Goal: Task Accomplishment & Management: Manage account settings

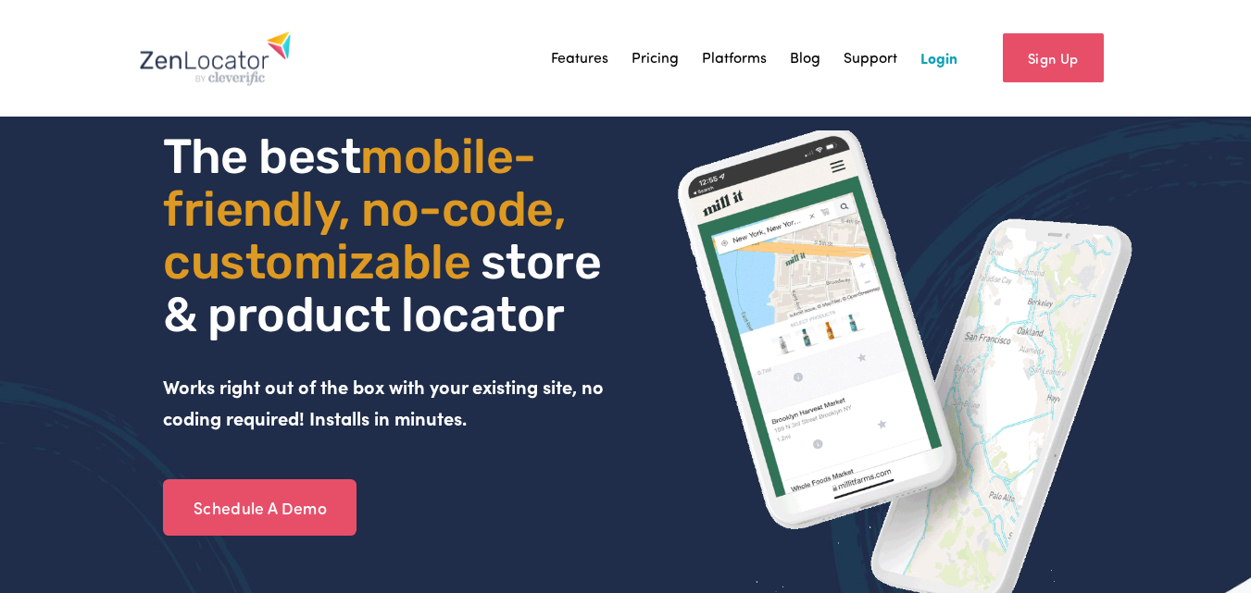
click at [951, 55] on link "Login" at bounding box center [938, 58] width 37 height 28
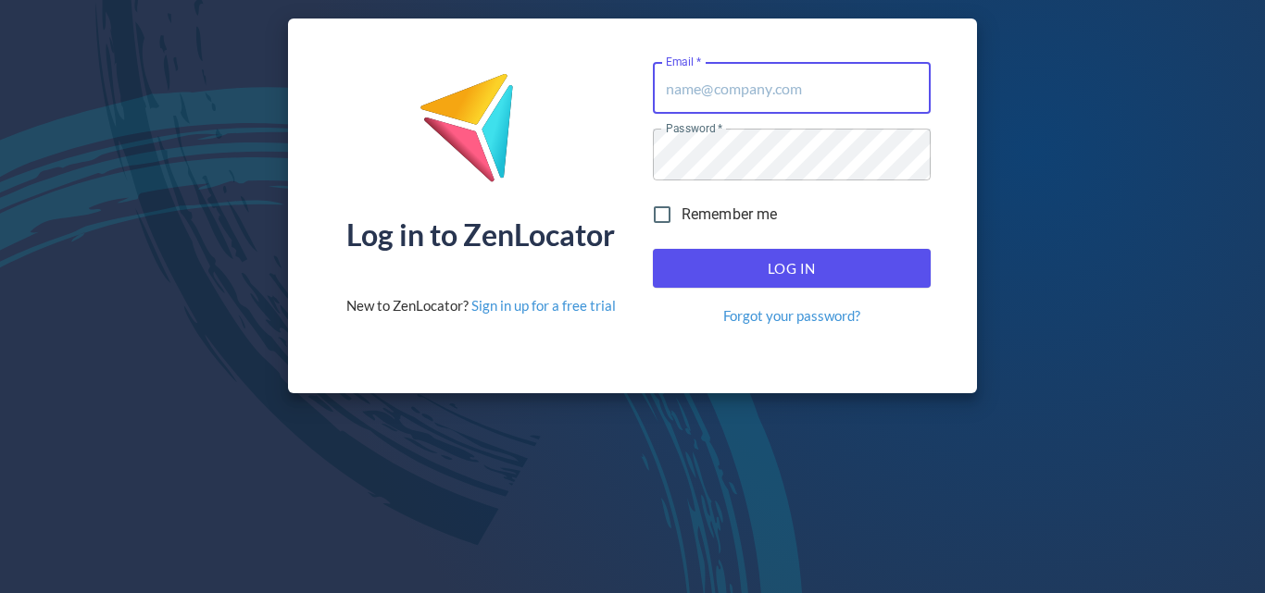
type input "[PERSON_NAME][EMAIL_ADDRESS][DOMAIN_NAME]"
click at [793, 271] on span "Log In" at bounding box center [791, 268] width 237 height 24
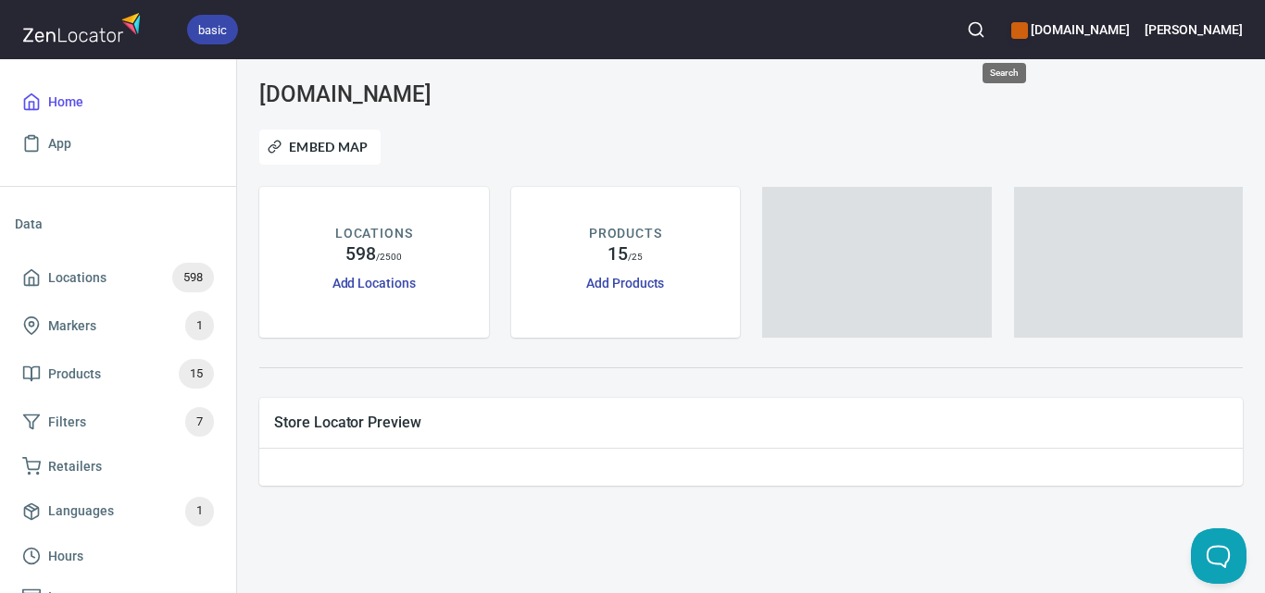
click at [996, 19] on button "button" at bounding box center [975, 29] width 41 height 41
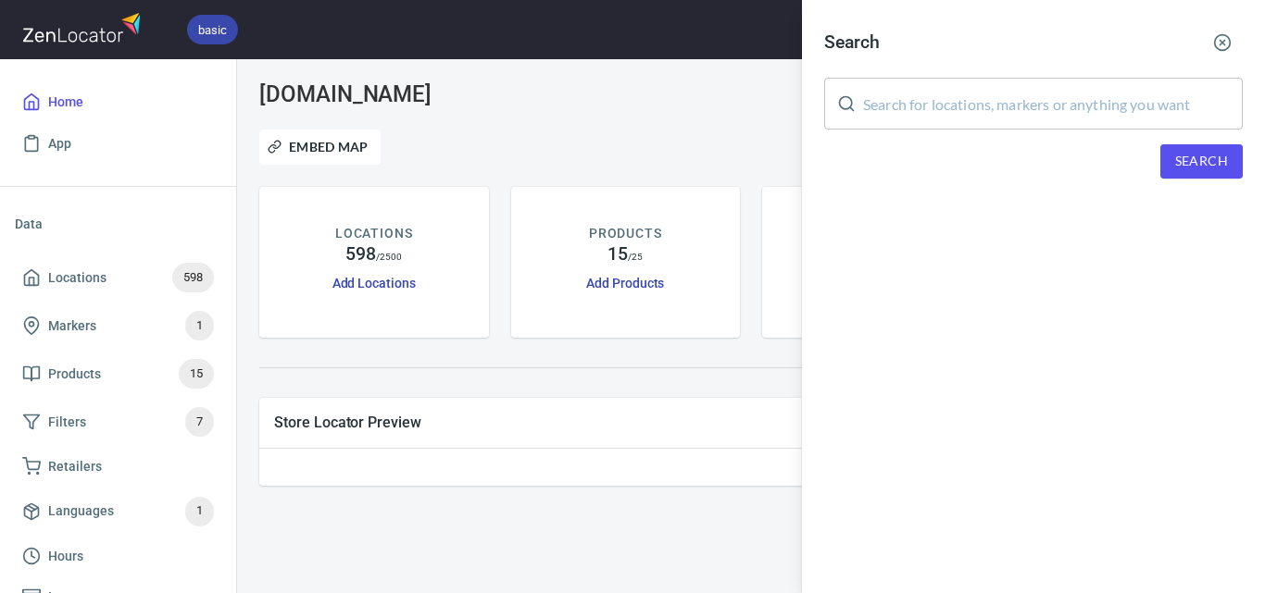
click at [996, 109] on input "text" at bounding box center [1053, 104] width 380 height 52
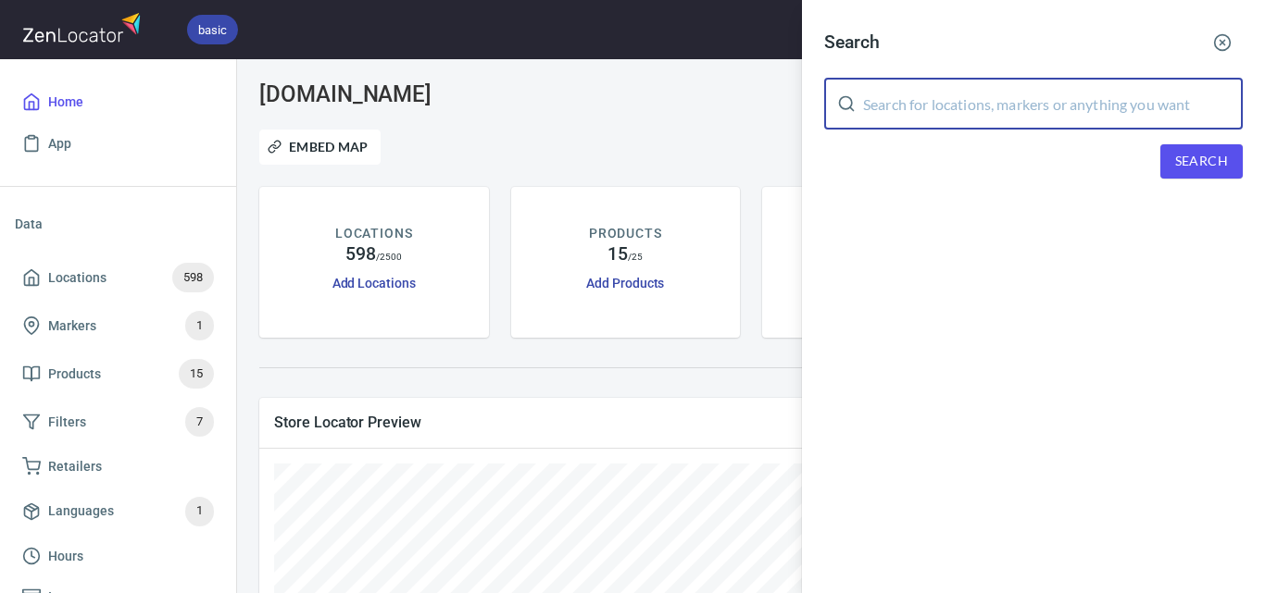
paste input "[PERSON_NAME] General Store"
click at [1201, 157] on span "Search" at bounding box center [1201, 161] width 53 height 23
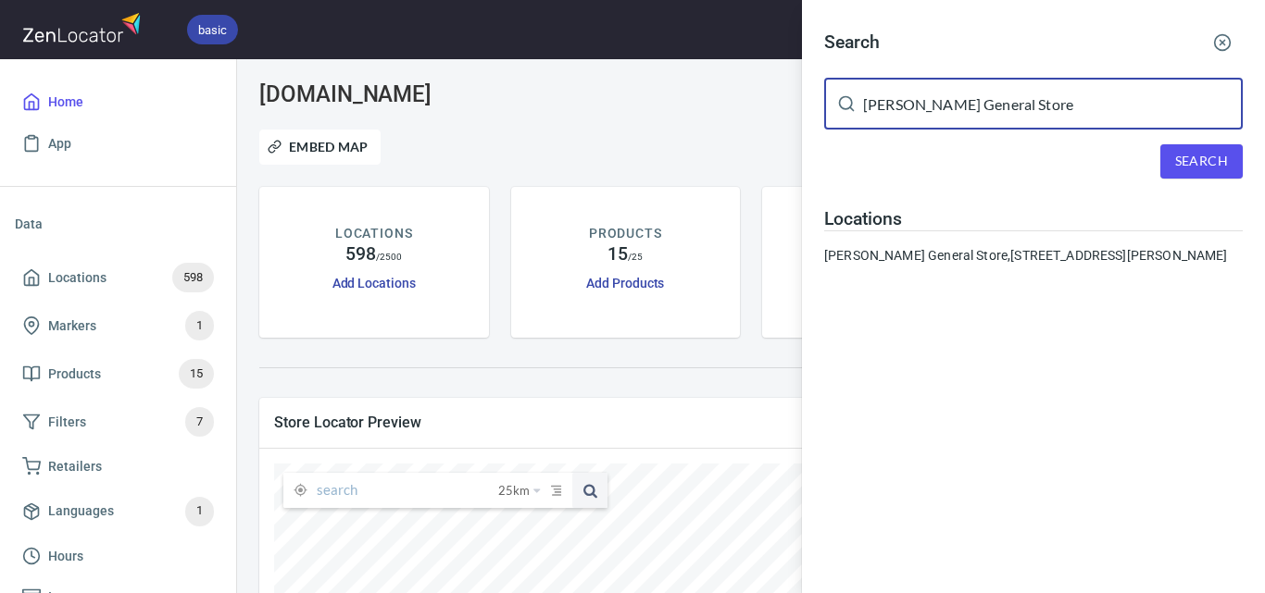
drag, startPoint x: 1049, startPoint y: 122, endPoint x: 743, endPoint y: 92, distance: 307.1
click at [743, 92] on div "Search [PERSON_NAME] General Store ​ Search Locations [PERSON_NAME] General Sto…" at bounding box center [632, 296] width 1265 height 593
paste input "Exchange Hous"
click at [1227, 157] on span "Search" at bounding box center [1201, 161] width 53 height 23
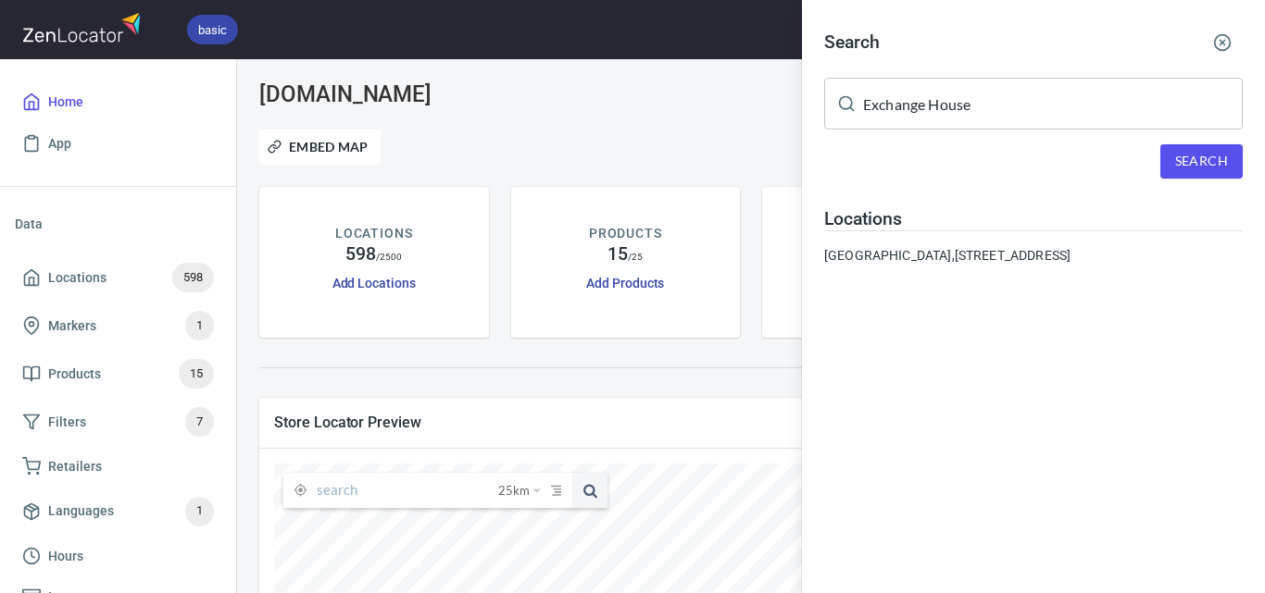
click at [930, 106] on input "Exchange House" at bounding box center [1053, 104] width 380 height 52
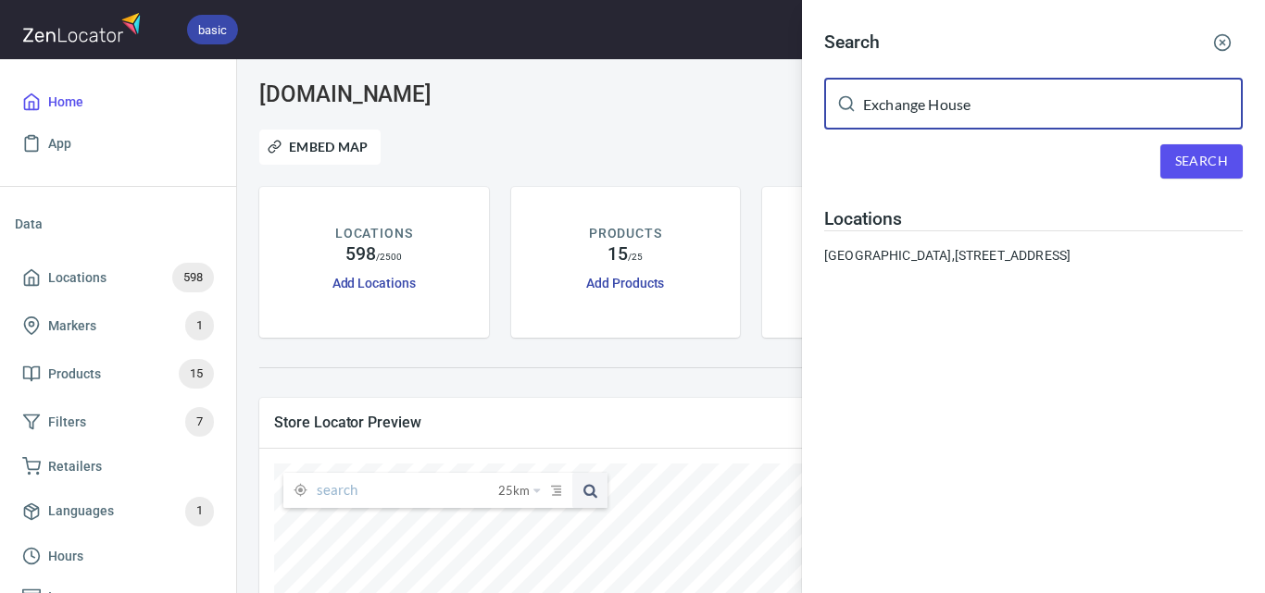
click at [930, 105] on input "Exchange House" at bounding box center [1053, 104] width 380 height 52
paste input "Bairnsdale Fruit Supply"
click at [1209, 164] on span "Search" at bounding box center [1201, 161] width 53 height 23
drag, startPoint x: 913, startPoint y: 77, endPoint x: 655, endPoint y: 38, distance: 260.3
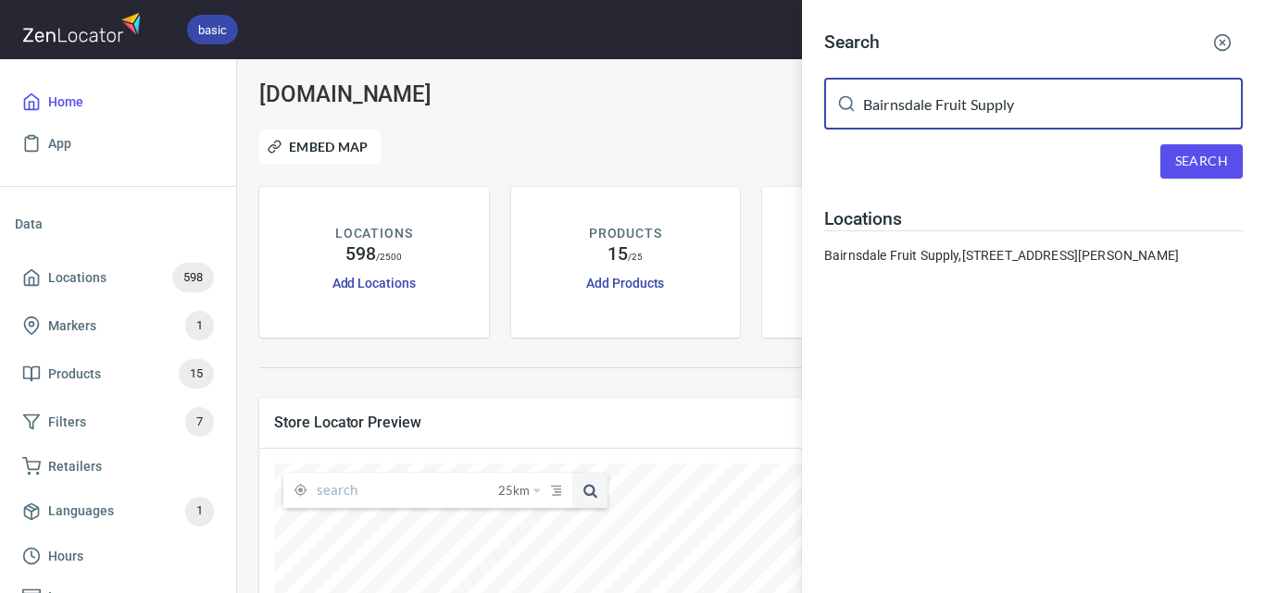
click at [655, 38] on div "Search Bairnsdale Fruit Supply ​ Search Locations [GEOGRAPHIC_DATA] Fruit Suppl…" at bounding box center [632, 296] width 1265 height 593
paste input "Cumulus Inc"
click at [1203, 150] on span "Search" at bounding box center [1201, 161] width 53 height 23
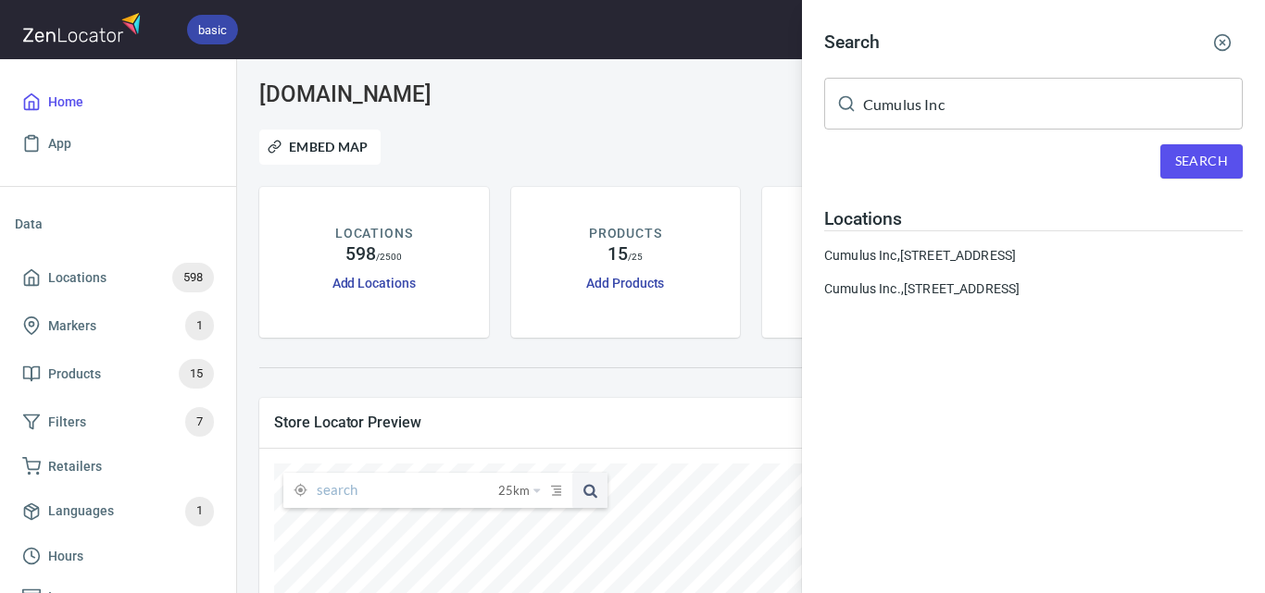
click at [1051, 117] on input "Cumulus Inc" at bounding box center [1053, 104] width 380 height 52
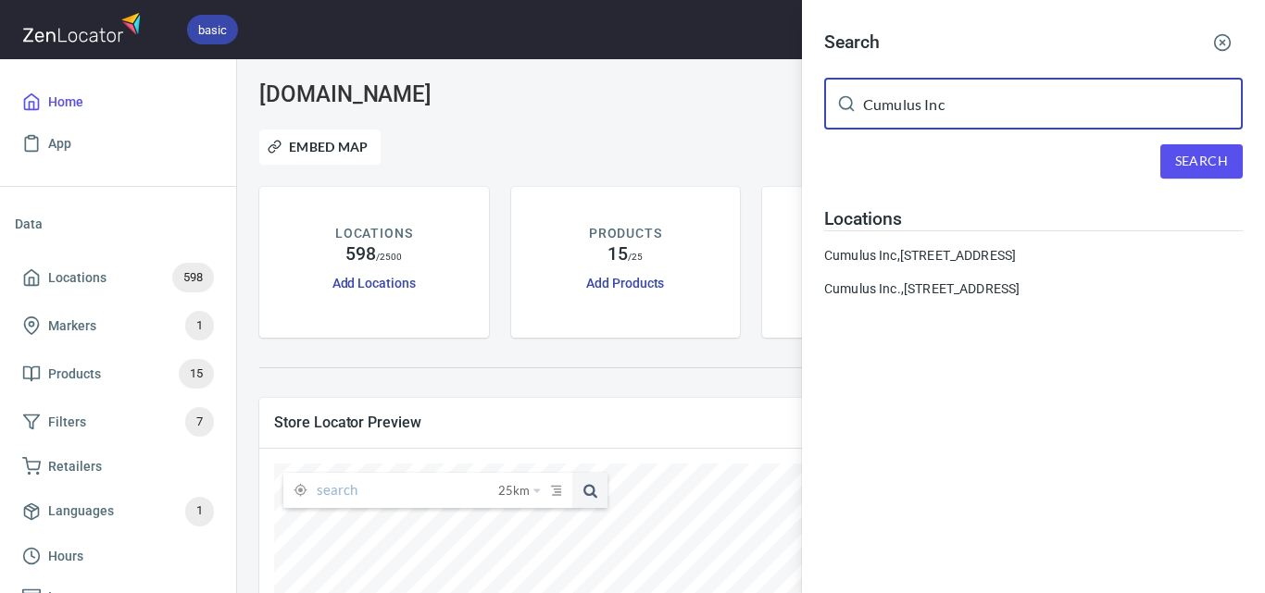
click at [1051, 117] on input "Cumulus Inc" at bounding box center [1053, 104] width 380 height 52
paste input "Zinc at [GEOGRAPHIC_DATA]"
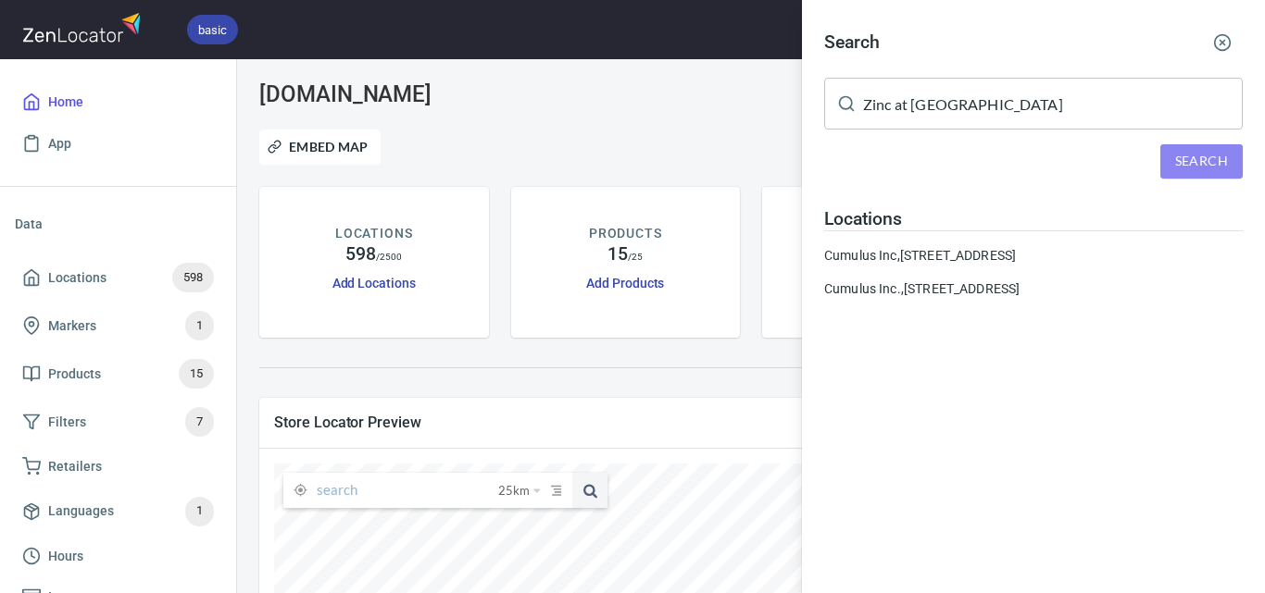
click at [1213, 159] on span "Search" at bounding box center [1201, 161] width 53 height 23
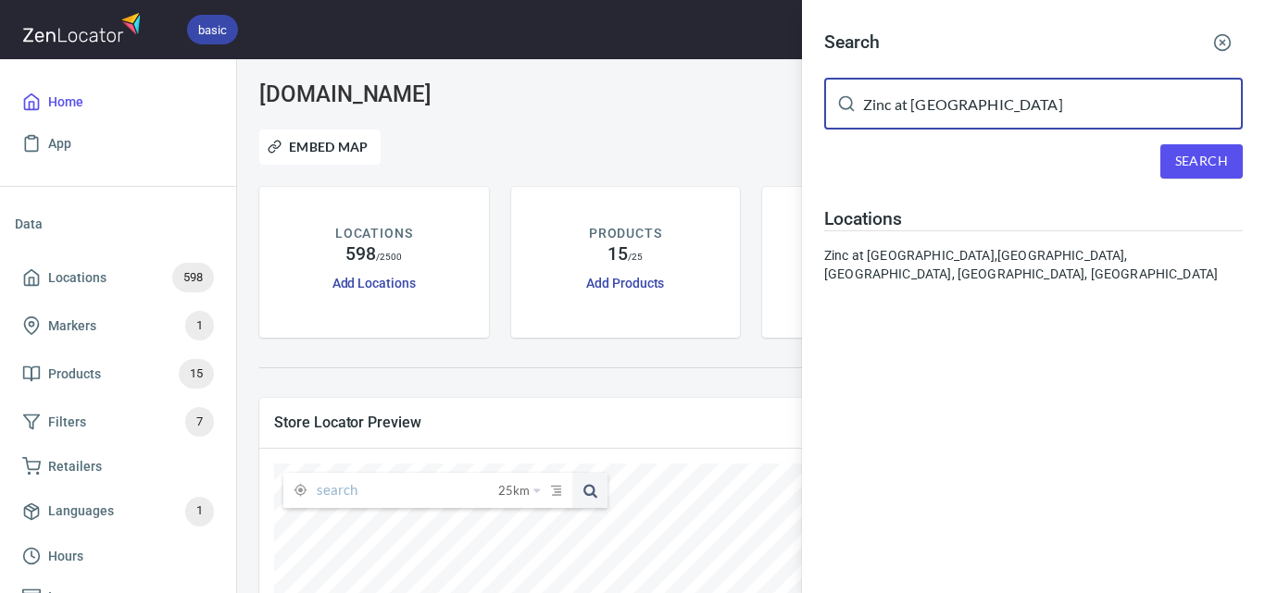
drag, startPoint x: 1067, startPoint y: 100, endPoint x: 735, endPoint y: 111, distance: 332.6
click at [735, 112] on div "Search Zinc at [GEOGRAPHIC_DATA] ​ Search Locations Zinc at [GEOGRAPHIC_DATA], …" at bounding box center [632, 296] width 1265 height 593
paste input "[GEOGRAPHIC_DATA]"
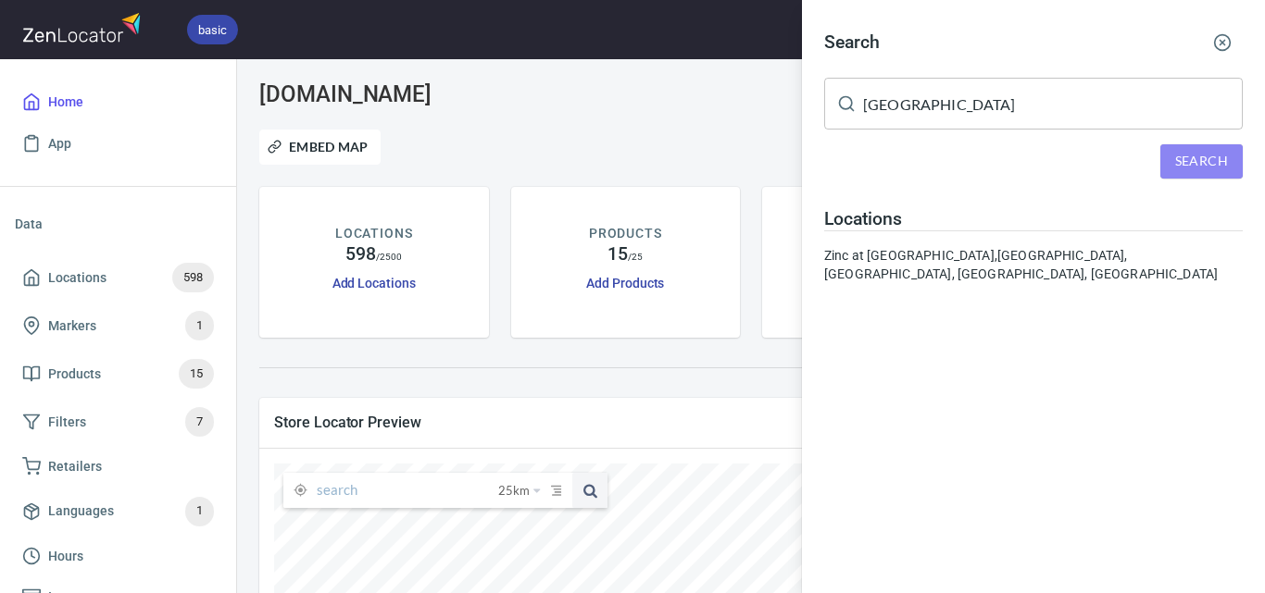
click at [1227, 158] on span "Search" at bounding box center [1201, 161] width 53 height 23
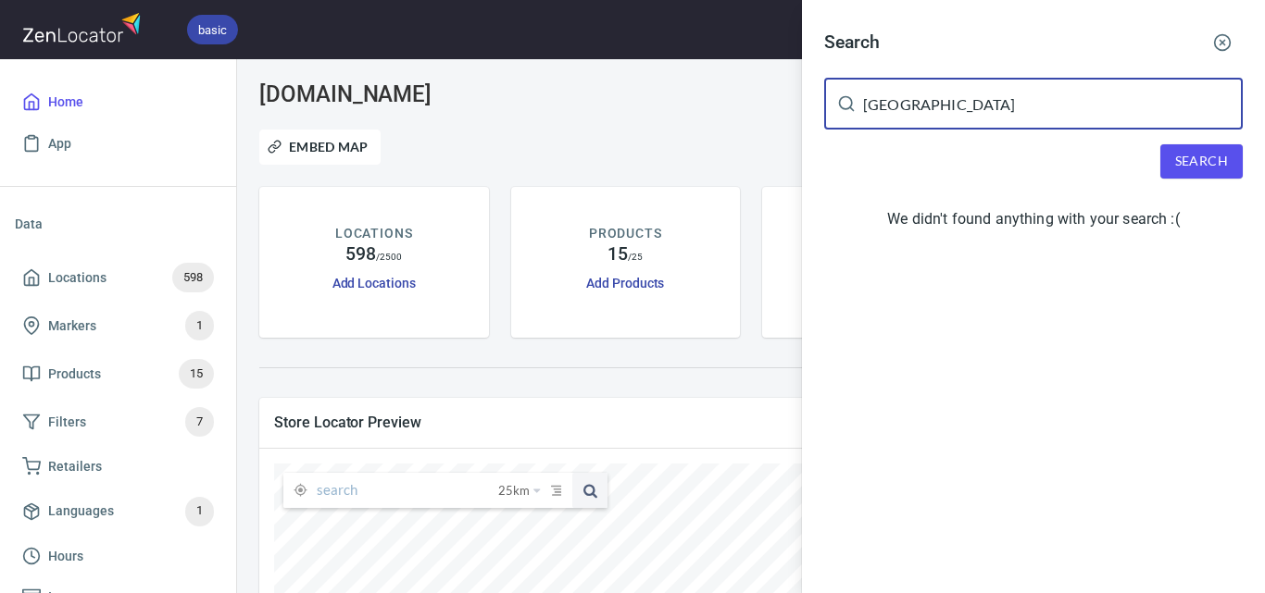
click at [1094, 101] on input "[GEOGRAPHIC_DATA]" at bounding box center [1053, 104] width 380 height 52
paste input "Paddlewheel Prahan"
click at [1191, 164] on span "Search" at bounding box center [1201, 161] width 53 height 23
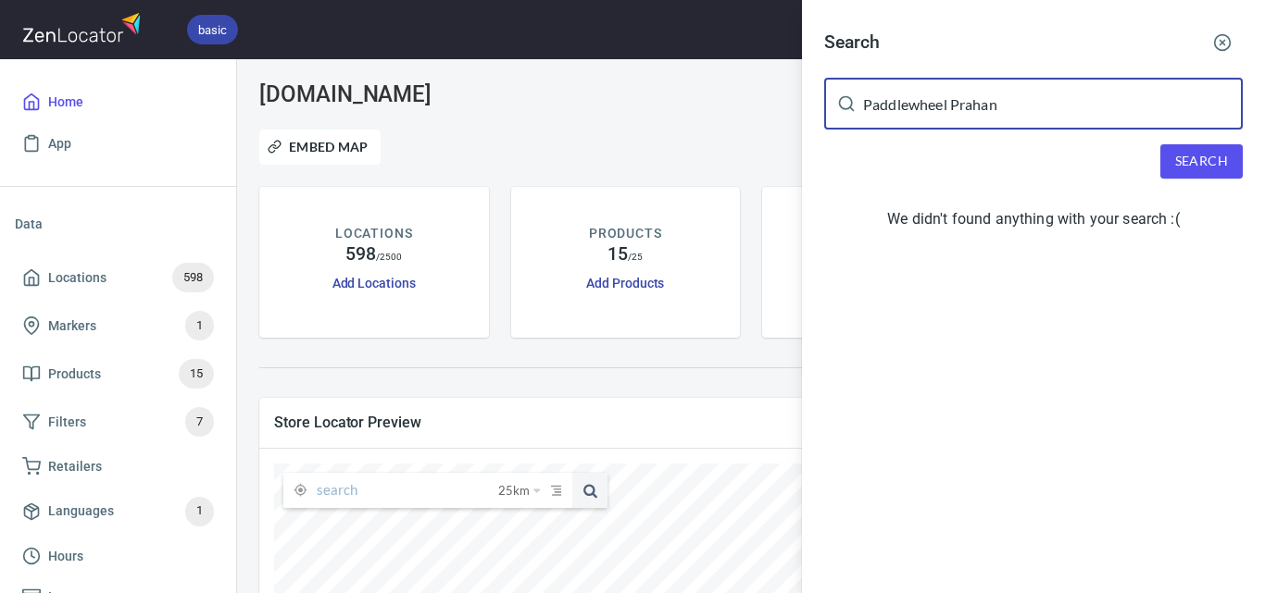
drag, startPoint x: 1047, startPoint y: 107, endPoint x: 636, endPoint y: 108, distance: 411.1
click at [636, 108] on div "Search Paddlewheel Prahan ​ Search We didn't found anything with your search :(" at bounding box center [632, 296] width 1265 height 593
paste input "Cumulus Inc"
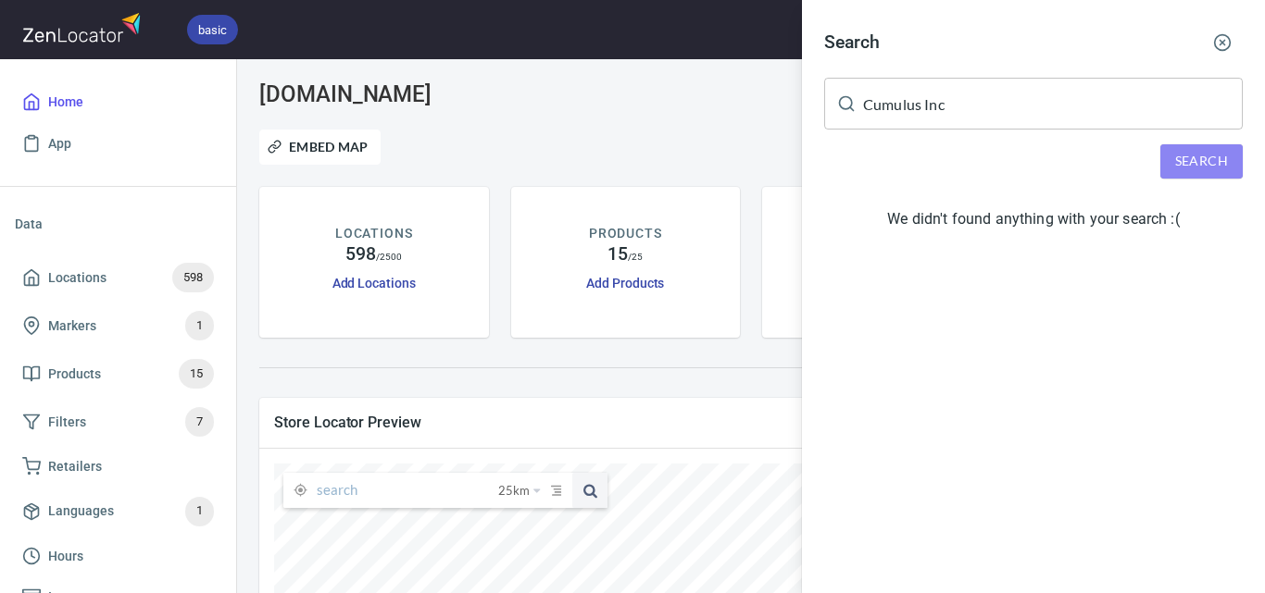
click at [1204, 157] on span "Search" at bounding box center [1201, 161] width 53 height 23
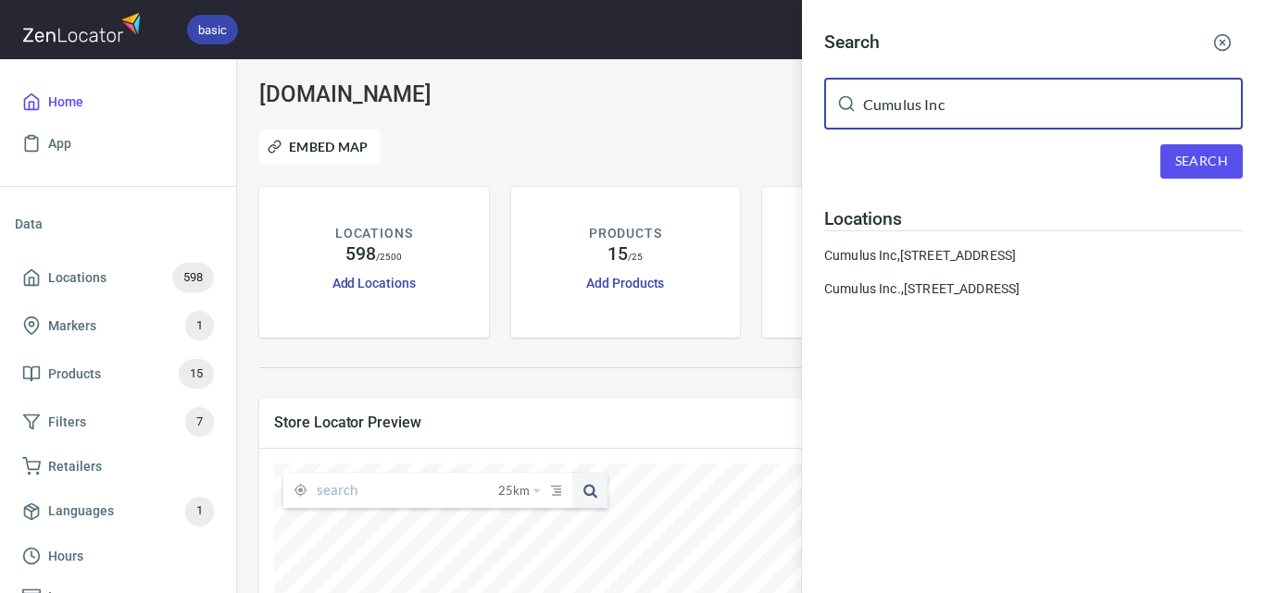
drag, startPoint x: 1085, startPoint y: 84, endPoint x: 688, endPoint y: 105, distance: 397.7
click at [688, 105] on div "Search Cumulus Inc ​ Search Locations Cumulus Inc, [STREET_ADDRESS] Cumulus Inc…" at bounding box center [632, 296] width 1265 height 593
paste input "Builders [GEOGRAPHIC_DATA]"
click at [1194, 159] on span "Search" at bounding box center [1201, 161] width 53 height 23
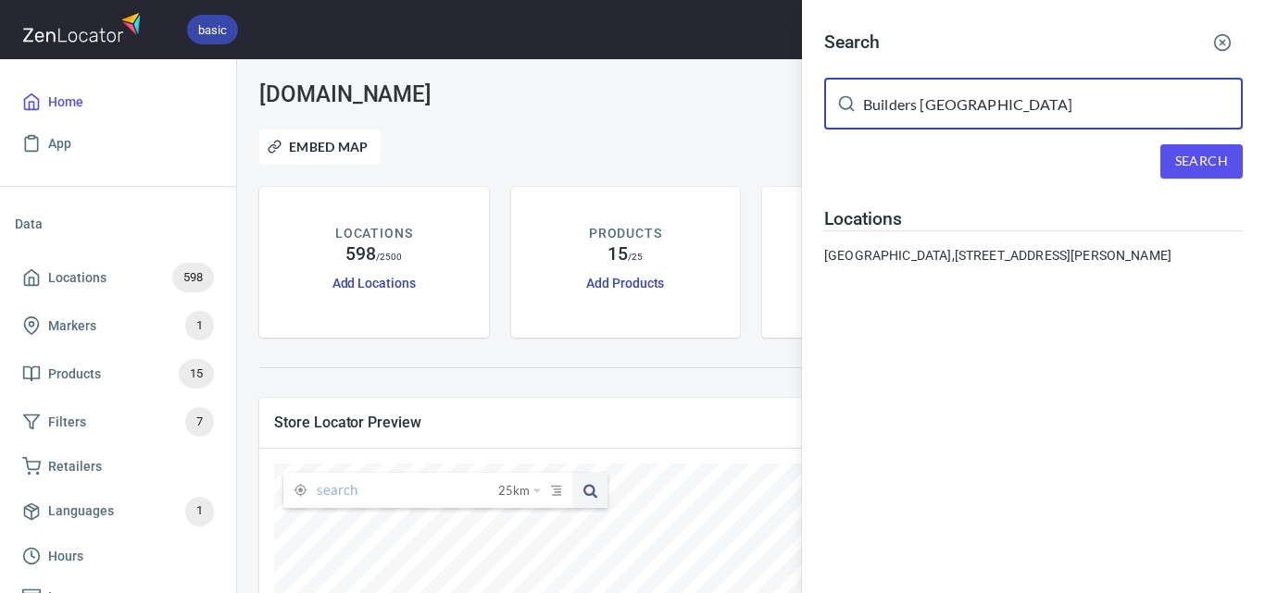
drag, startPoint x: 1061, startPoint y: 107, endPoint x: 758, endPoint y: 117, distance: 302.9
click at [674, 120] on div "Search Builders Arms Hotel ​ Search Locations Builders [GEOGRAPHIC_DATA], [STRE…" at bounding box center [632, 296] width 1265 height 593
paste input "IGA [PERSON_NAME] [PERSON_NAME]"
click at [1223, 157] on span "Search" at bounding box center [1201, 161] width 53 height 23
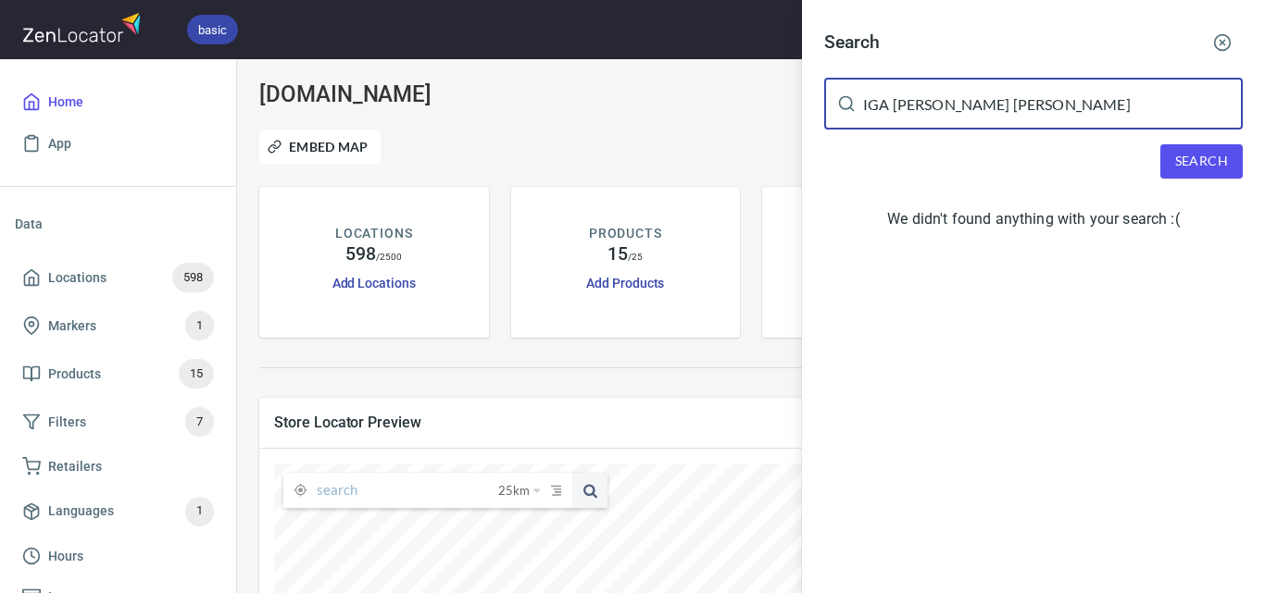
drag, startPoint x: 1082, startPoint y: 107, endPoint x: 970, endPoint y: 107, distance: 112.0
click at [970, 107] on input "IGA [PERSON_NAME] [PERSON_NAME]" at bounding box center [1053, 104] width 380 height 52
click at [1205, 166] on span "Search" at bounding box center [1201, 161] width 53 height 23
drag, startPoint x: 1020, startPoint y: 110, endPoint x: 784, endPoint y: 90, distance: 237.0
click at [784, 90] on div "Search [PERSON_NAME] Vale ​ Search We didn't found anything with your search :(" at bounding box center [632, 296] width 1265 height 593
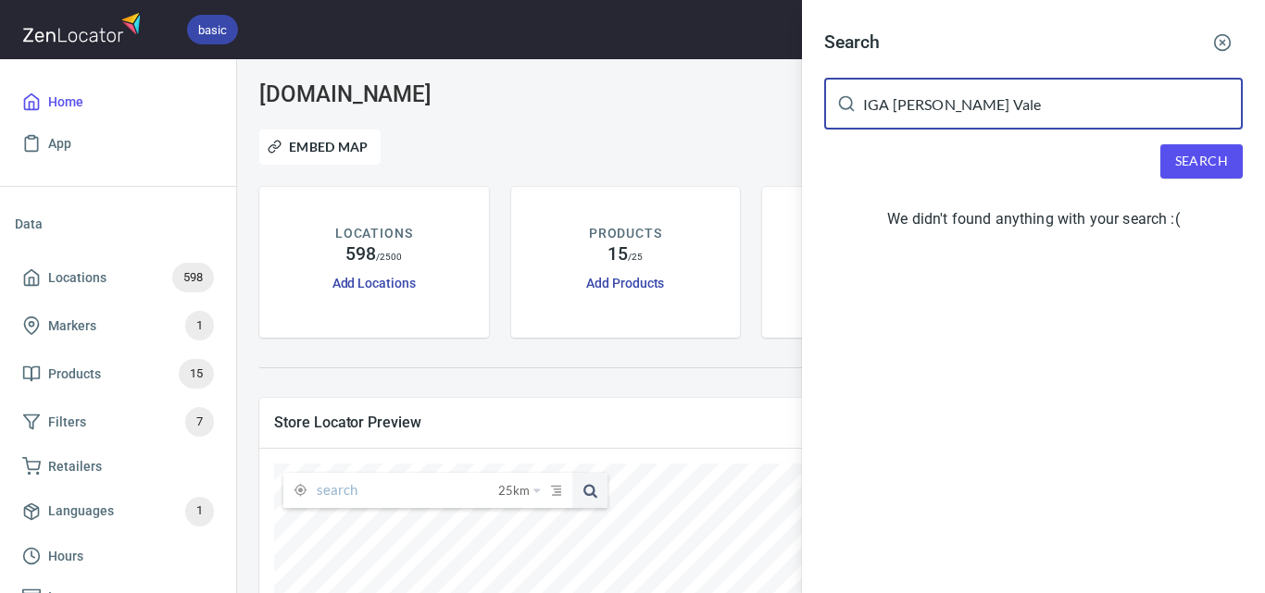
paste input "[PERSON_NAME]"
type input "[PERSON_NAME]"
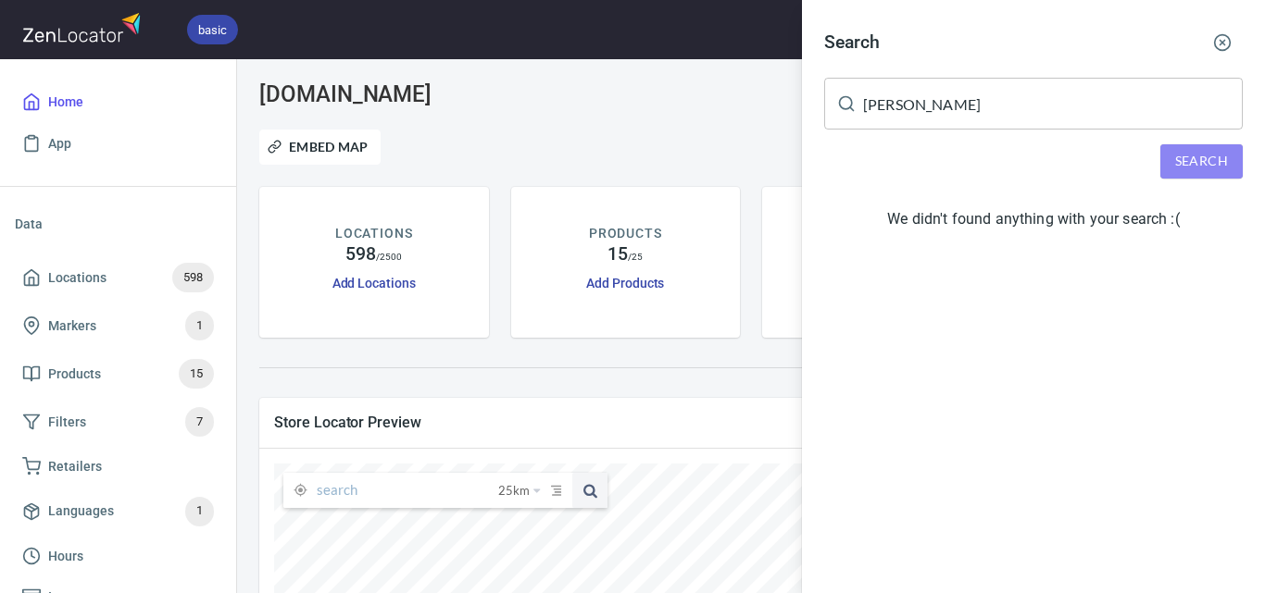
click at [1236, 160] on button "Search" at bounding box center [1201, 161] width 82 height 34
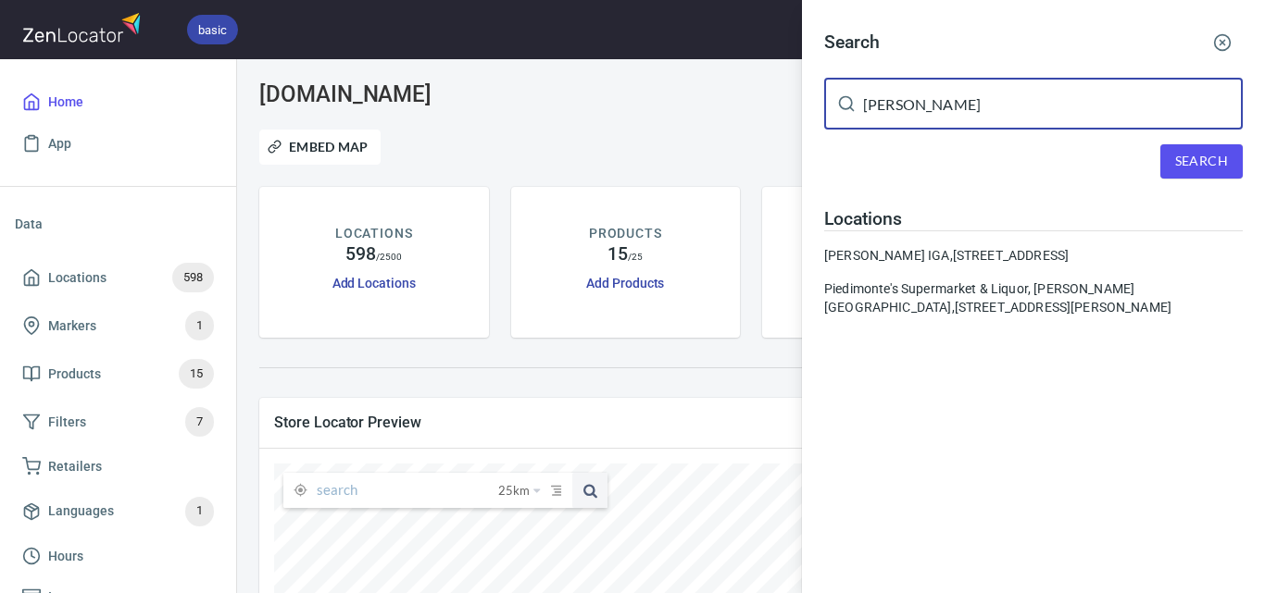
click at [1020, 110] on input "[PERSON_NAME]" at bounding box center [1053, 104] width 380 height 52
click at [1217, 42] on icon "button" at bounding box center [1222, 42] width 19 height 19
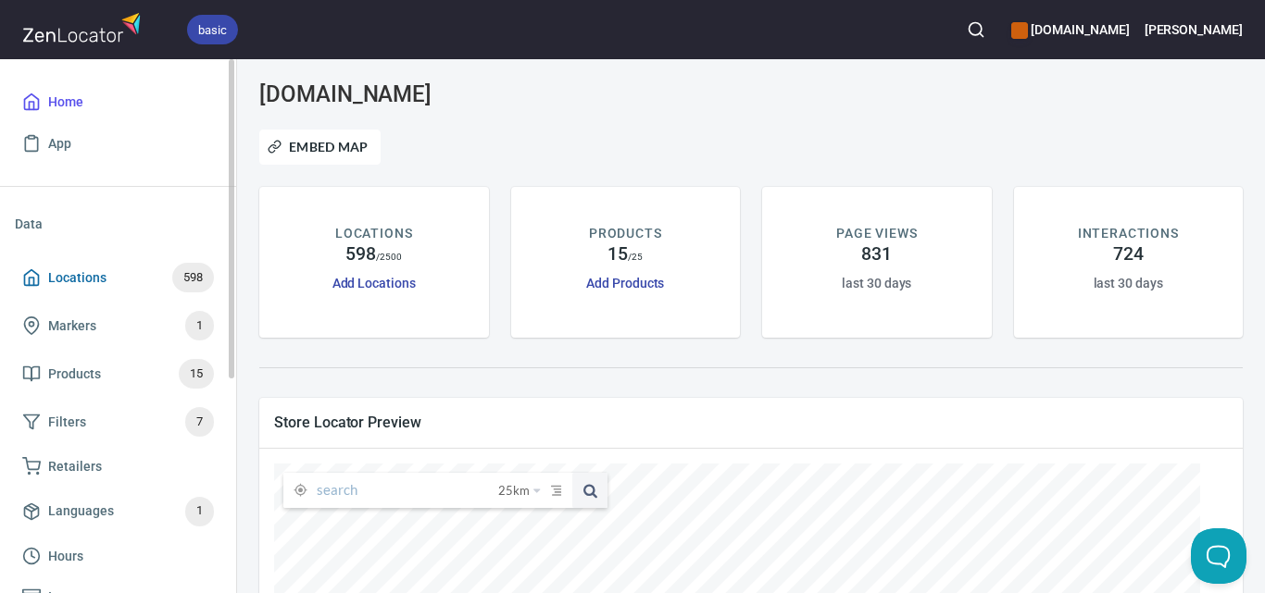
click at [155, 279] on span "Locations 598" at bounding box center [118, 278] width 192 height 30
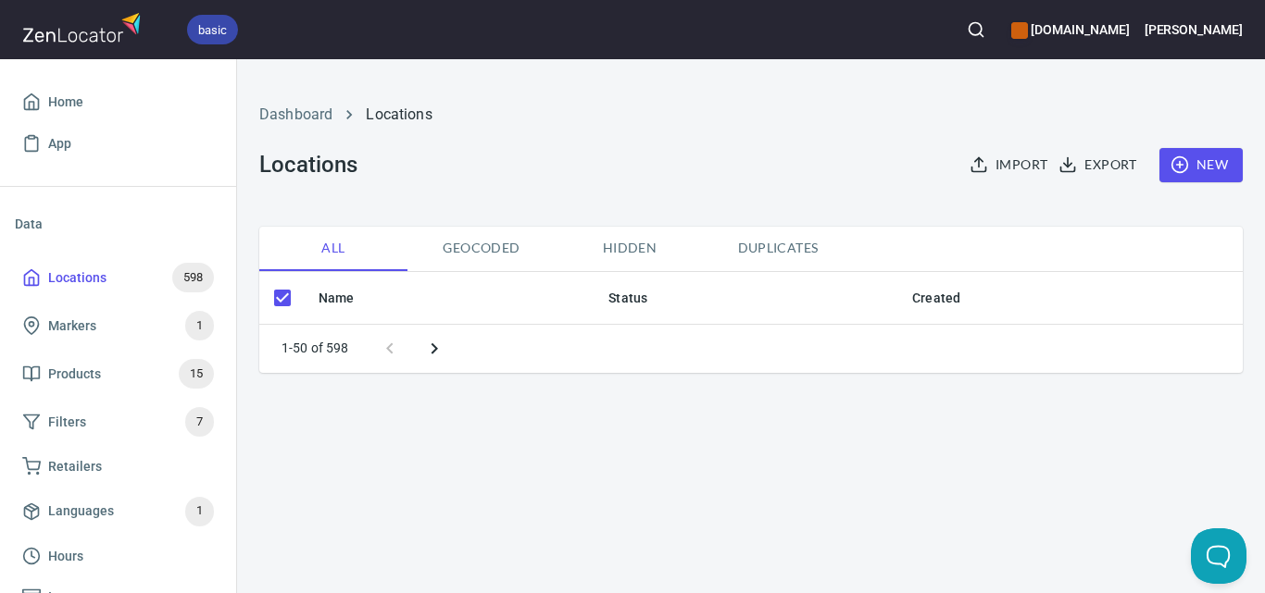
click at [1200, 167] on span "New" at bounding box center [1201, 165] width 54 height 23
checkbox input "false"
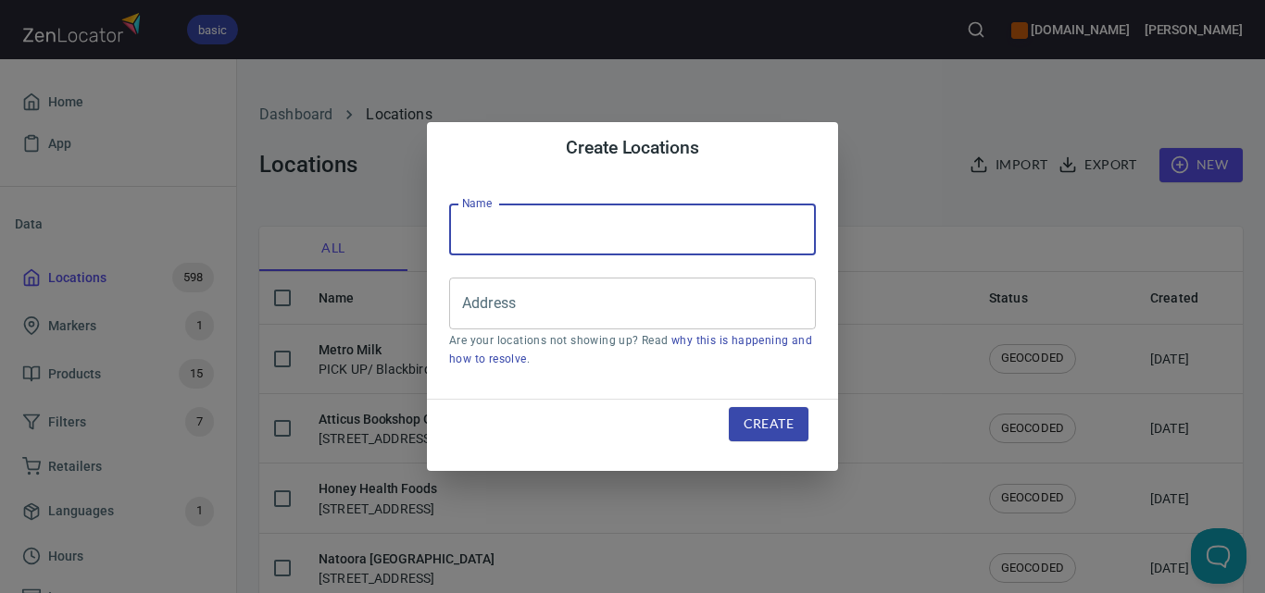
click at [692, 230] on input "text" at bounding box center [632, 230] width 367 height 52
paste input "[PERSON_NAME]"
drag, startPoint x: 353, startPoint y: 240, endPoint x: 286, endPoint y: 254, distance: 68.1
click at [286, 254] on div "Create Locations Name [PERSON_NAME] Name Address Address Are your locations not…" at bounding box center [632, 296] width 1265 height 593
paste input "IGA [PERSON_NAME] Vale -"
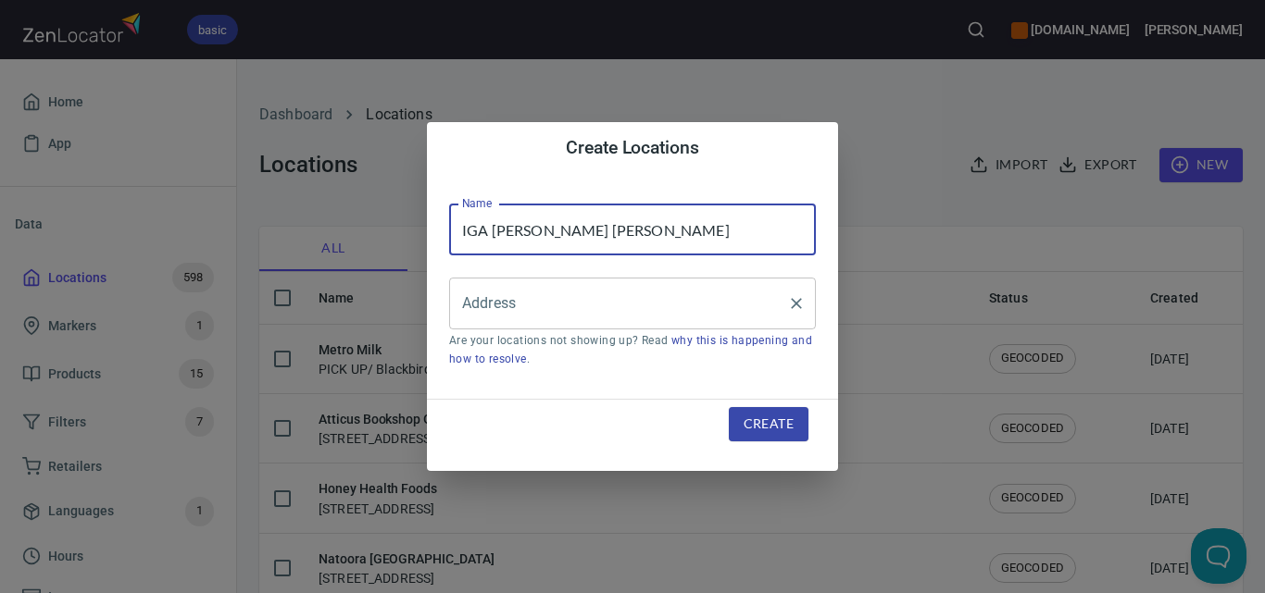
type input "IGA [PERSON_NAME] [PERSON_NAME]"
click at [686, 304] on input "Address" at bounding box center [618, 303] width 322 height 35
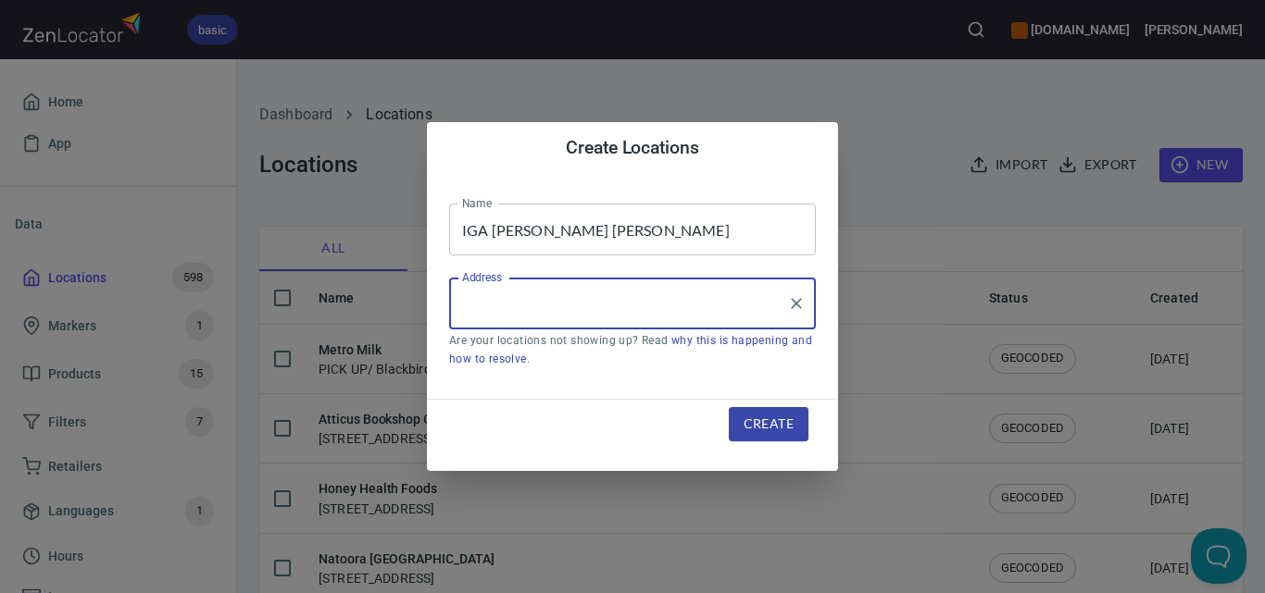
click at [614, 315] on input "Address" at bounding box center [618, 303] width 322 height 35
paste input "[STREET_ADDRESS][PERSON_NAME]"
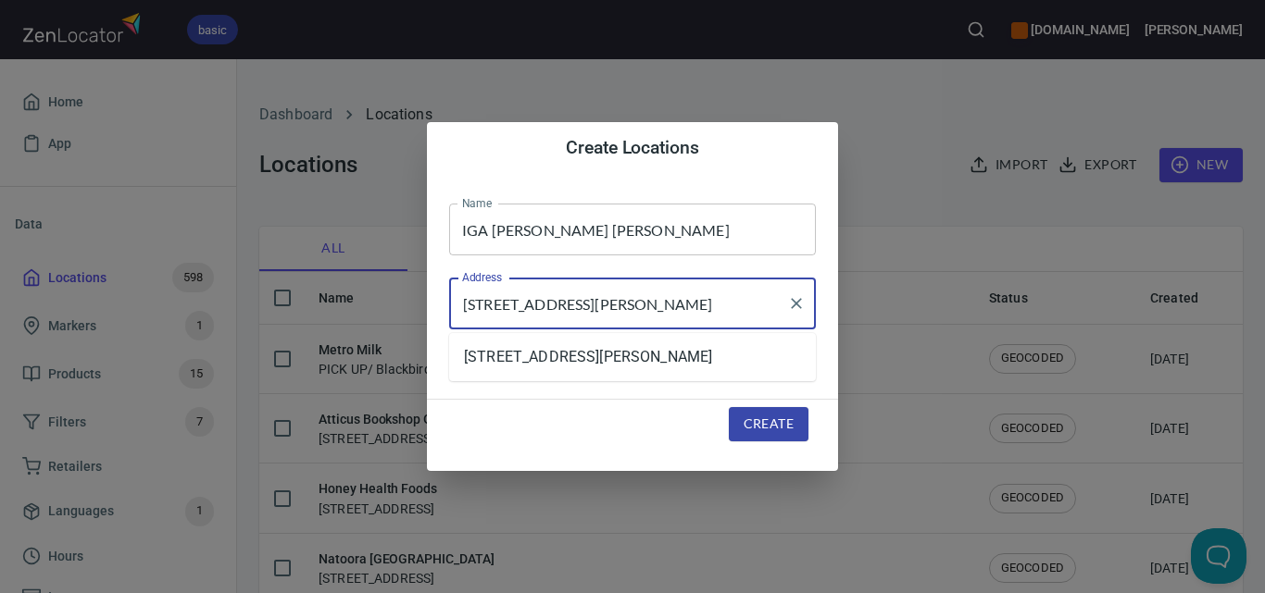
type input "[STREET_ADDRESS][PERSON_NAME]"
drag, startPoint x: 774, startPoint y: 427, endPoint x: 748, endPoint y: 421, distance: 26.5
click at [773, 428] on span "Create" at bounding box center [768, 424] width 50 height 23
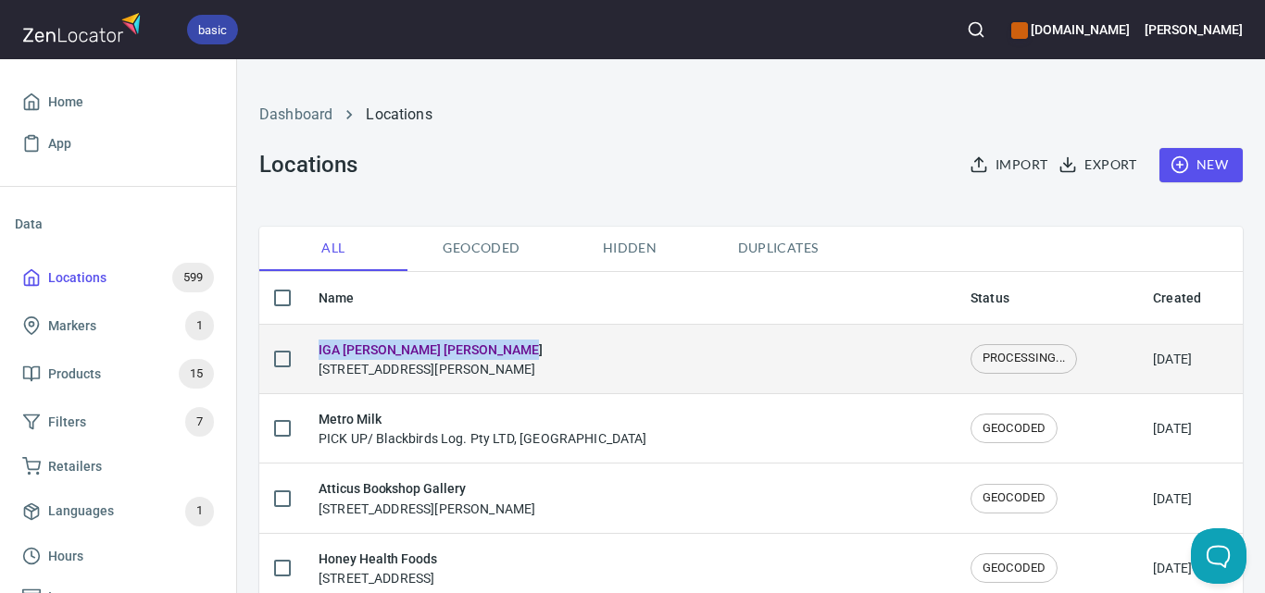
drag, startPoint x: 558, startPoint y: 346, endPoint x: 306, endPoint y: 346, distance: 252.8
click at [306, 346] on td "IGA [PERSON_NAME] [PERSON_NAME] [STREET_ADDRESS][PERSON_NAME]" at bounding box center [630, 358] width 652 height 69
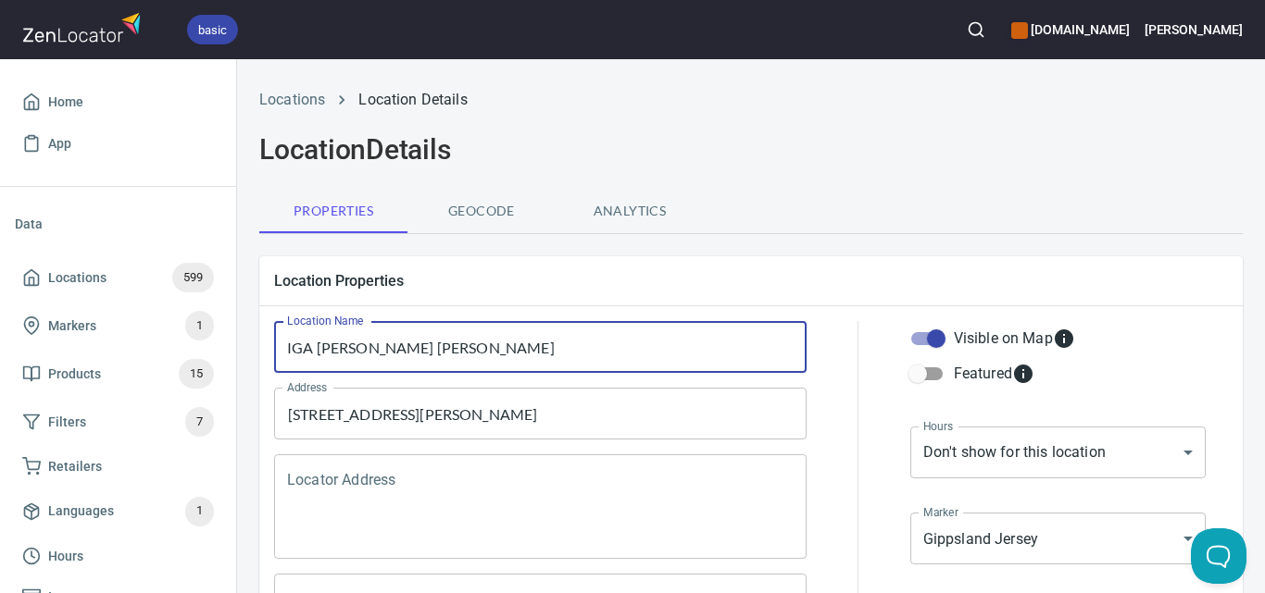
drag, startPoint x: 506, startPoint y: 351, endPoint x: 271, endPoint y: 336, distance: 235.6
click at [271, 336] on div "Location Name [GEOGRAPHIC_DATA] [PERSON_NAME][GEOGRAPHIC_DATA][PERSON_NAME][GEO…" at bounding box center [540, 347] width 547 height 67
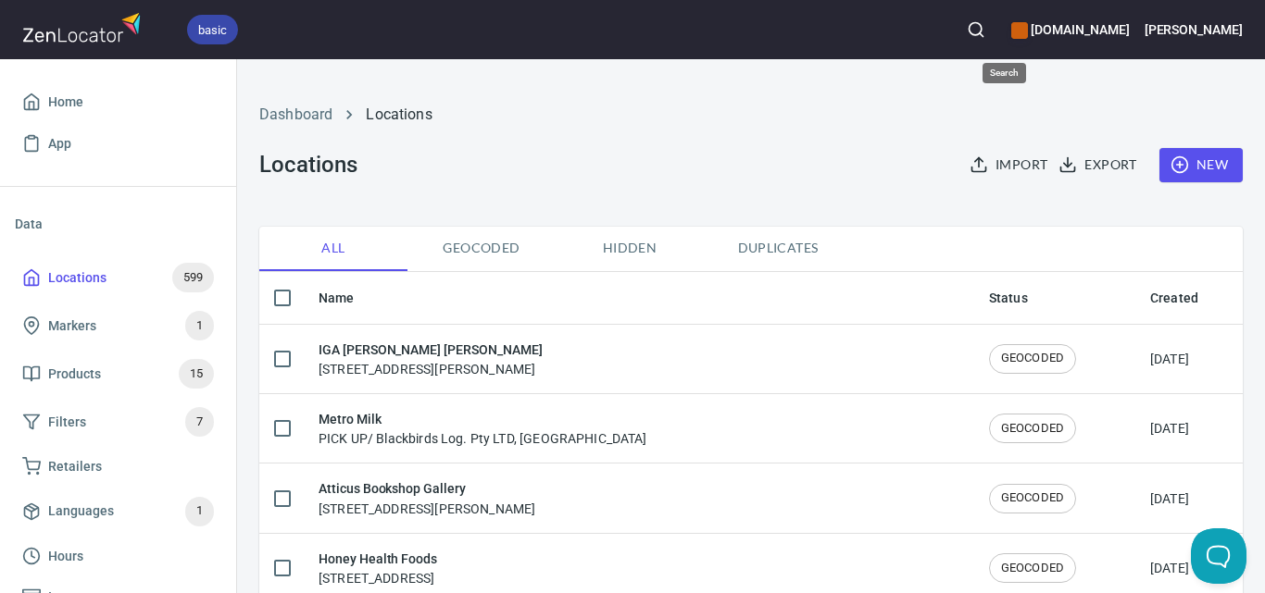
click at [985, 22] on icon "button" at bounding box center [976, 29] width 19 height 19
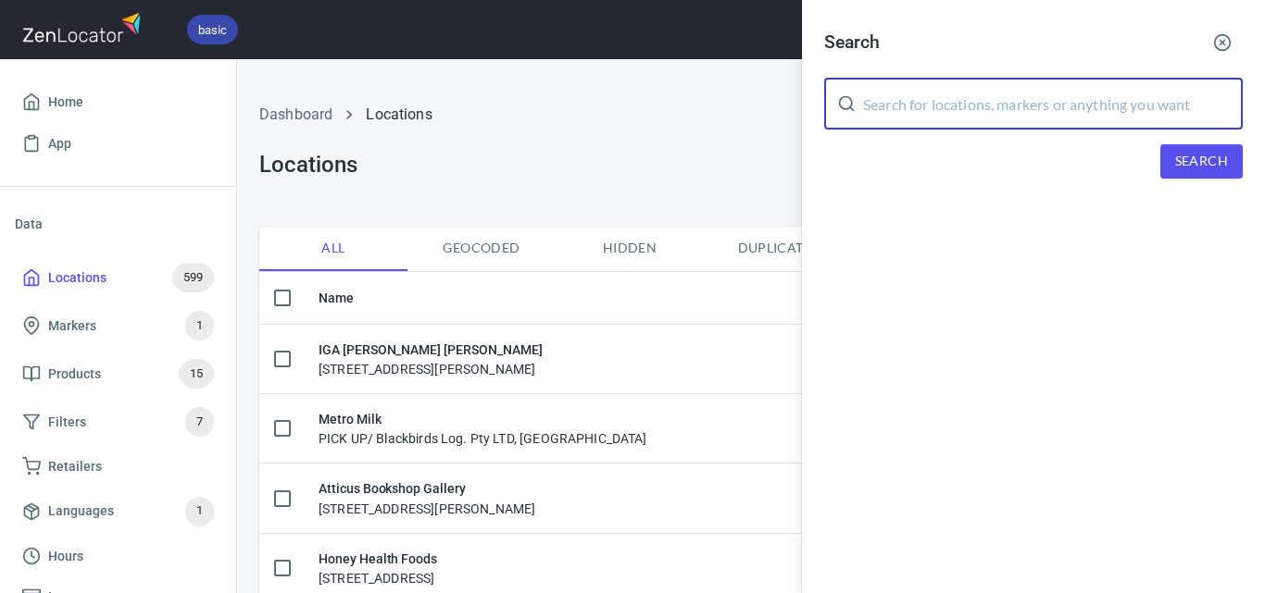
click at [1017, 96] on input "text" at bounding box center [1053, 104] width 380 height 52
paste input "[PERSON_NAME] [PERSON_NAME]"
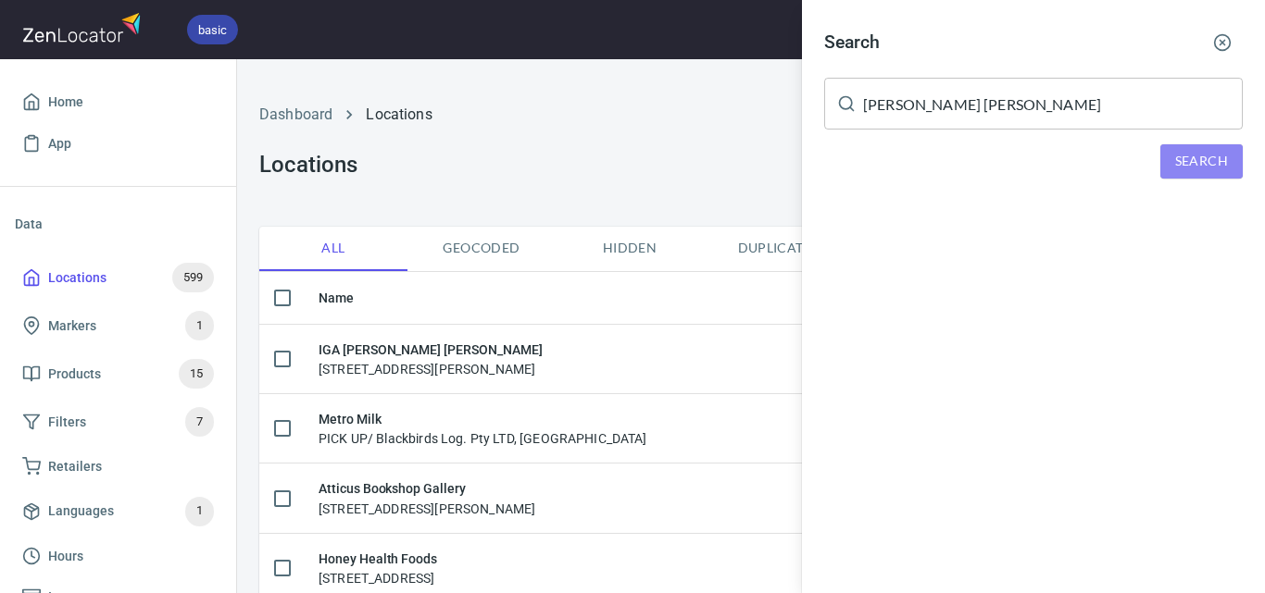
drag, startPoint x: 1172, startPoint y: 149, endPoint x: 1187, endPoint y: 166, distance: 22.3
click at [1173, 150] on button "Search" at bounding box center [1201, 161] width 82 height 34
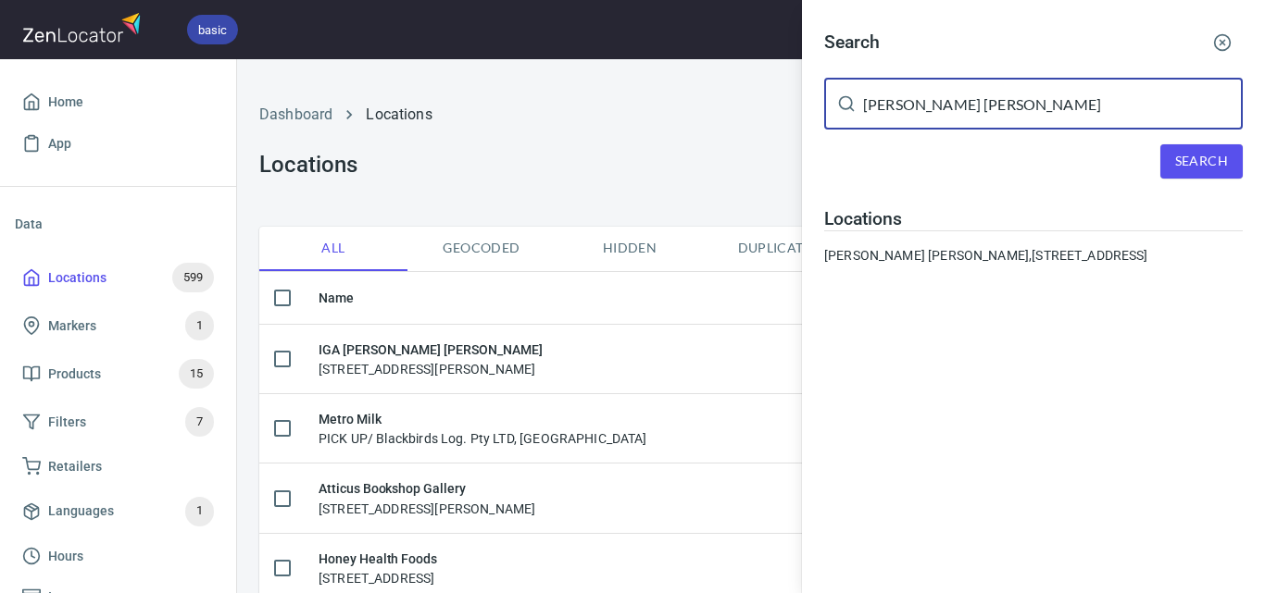
drag, startPoint x: 1061, startPoint y: 107, endPoint x: 567, endPoint y: 64, distance: 496.3
click at [567, 64] on div "Search [PERSON_NAME] [PERSON_NAME] ​ Search Locations [PERSON_NAME] [PERSON_NAM…" at bounding box center [632, 296] width 1265 height 593
paste input "FoodWorks East Ivanhoe"
click at [1170, 145] on div "Search FoodWorks East Ivanhoe ​ Search Locations [PERSON_NAME] [PERSON_NAME], […" at bounding box center [1033, 151] width 463 height 302
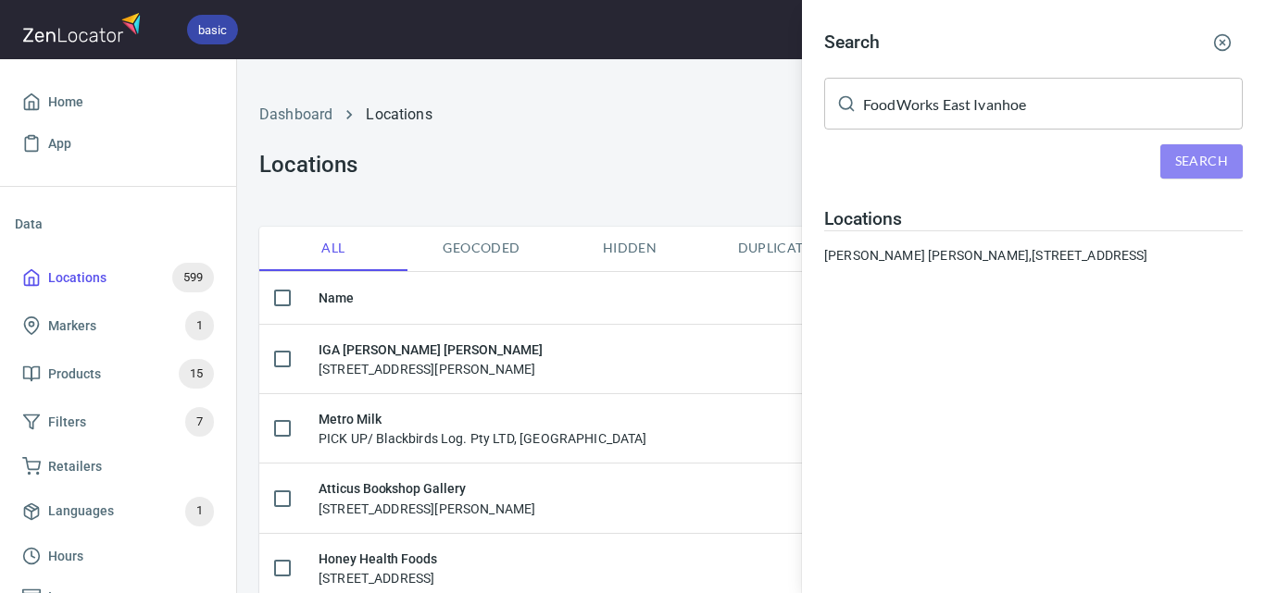
click at [1173, 149] on button "Search" at bounding box center [1201, 161] width 82 height 34
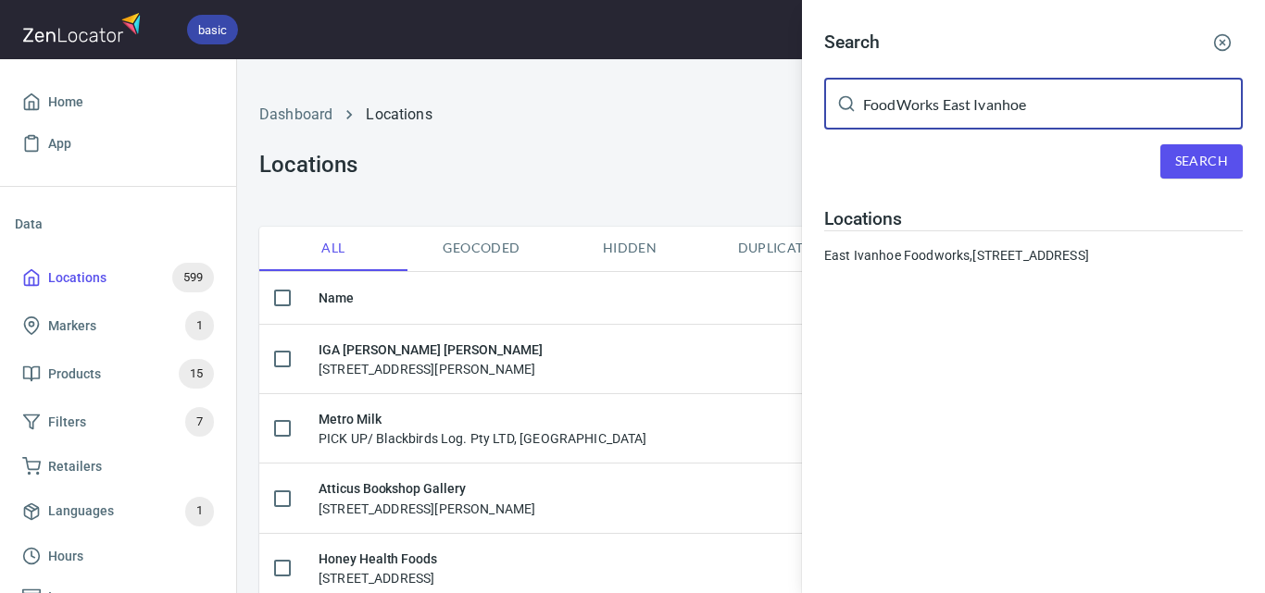
drag, startPoint x: 1084, startPoint y: 107, endPoint x: 576, endPoint y: 34, distance: 513.5
click at [576, 34] on div "Search FoodWorks [GEOGRAPHIC_DATA] ​ Search Locations [GEOGRAPHIC_DATA] Foodwor…" at bounding box center [632, 296] width 1265 height 593
paste input "Kinglake Community Foodworks (BB)"
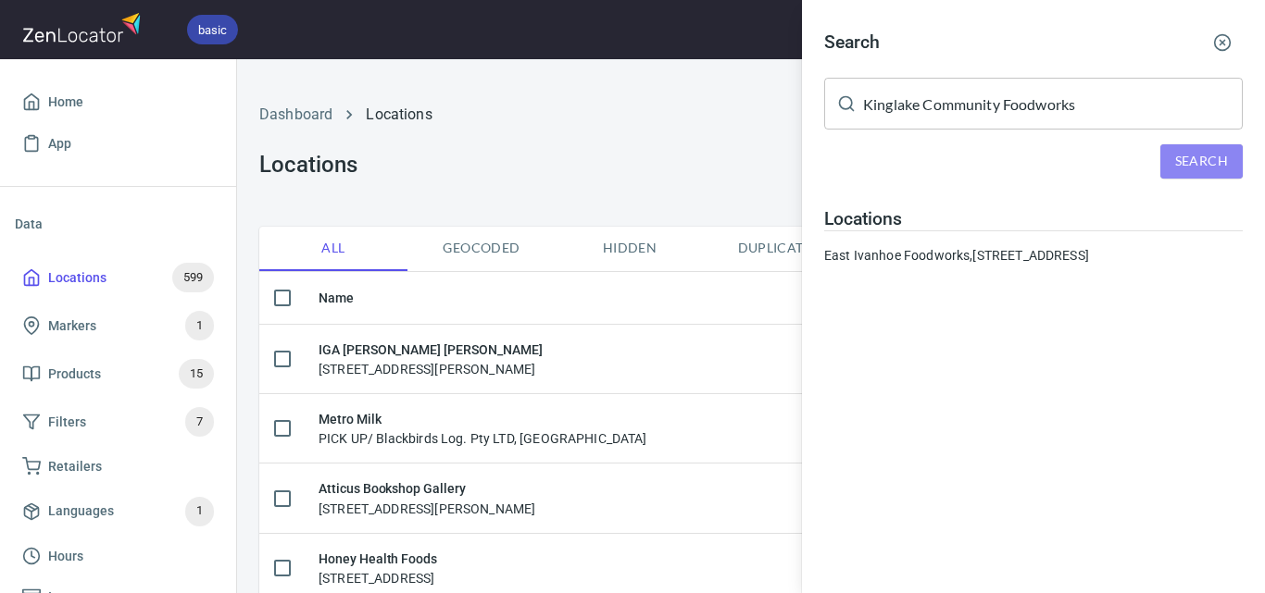
click at [1185, 158] on span "Search" at bounding box center [1201, 161] width 53 height 23
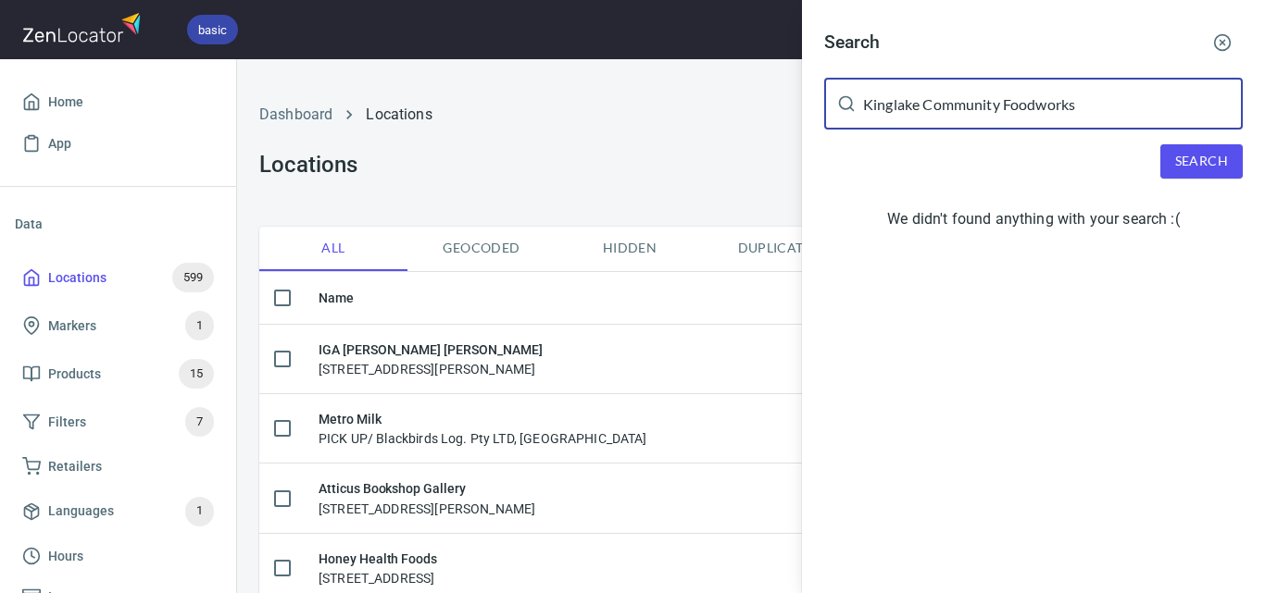
drag, startPoint x: 909, startPoint y: 127, endPoint x: 690, endPoint y: 127, distance: 219.4
click at [693, 127] on div "Search Kinglake Community Foodworks ​ Search We didn't found anything with your…" at bounding box center [632, 296] width 1265 height 593
paste input "(BB)"
type input "Kinglake Community Foodworks (BB)"
click at [1231, 162] on button "Search" at bounding box center [1201, 161] width 82 height 34
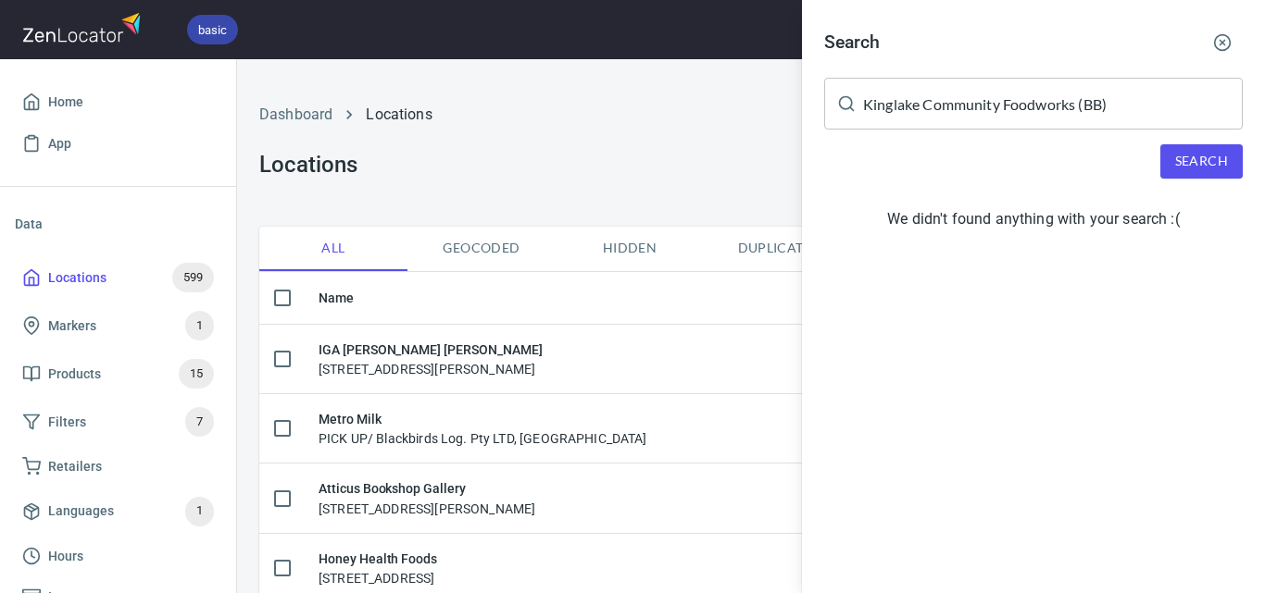
click at [633, 165] on div at bounding box center [632, 296] width 1265 height 593
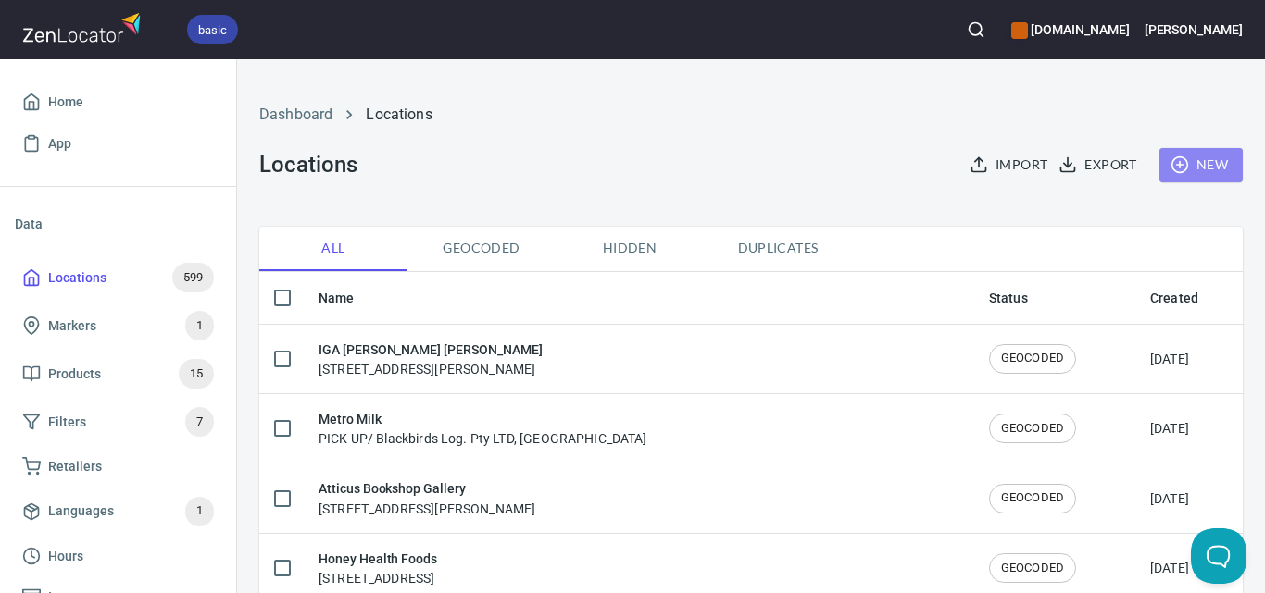
click at [1180, 170] on span "New" at bounding box center [1201, 165] width 54 height 23
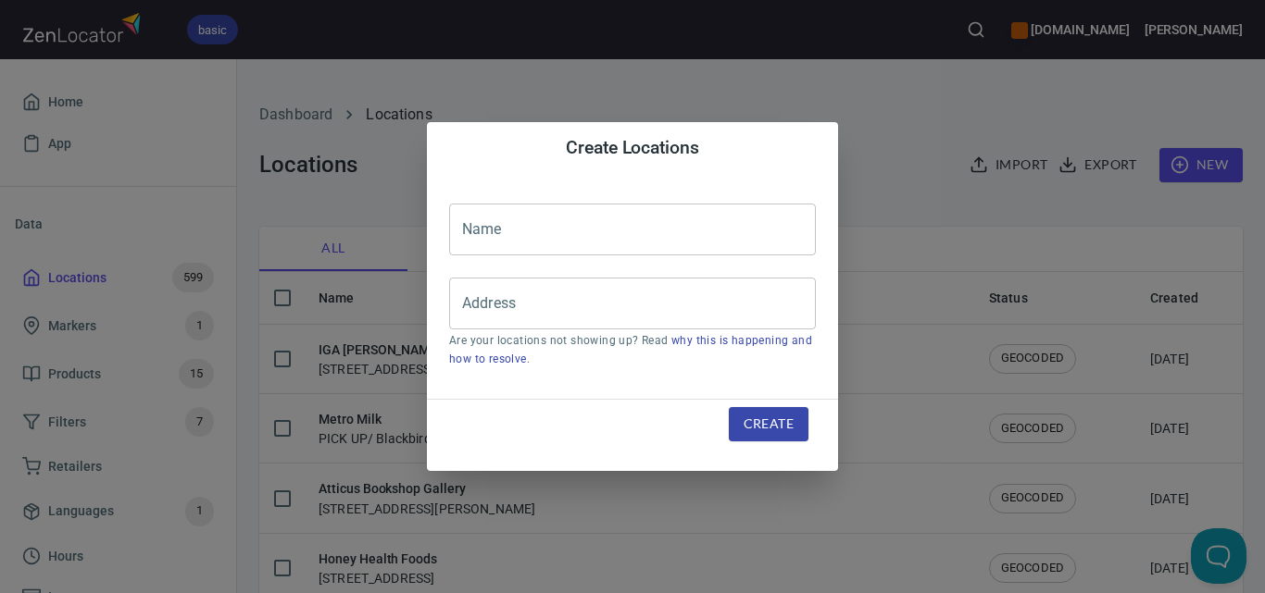
click at [763, 226] on input "text" at bounding box center [632, 230] width 367 height 52
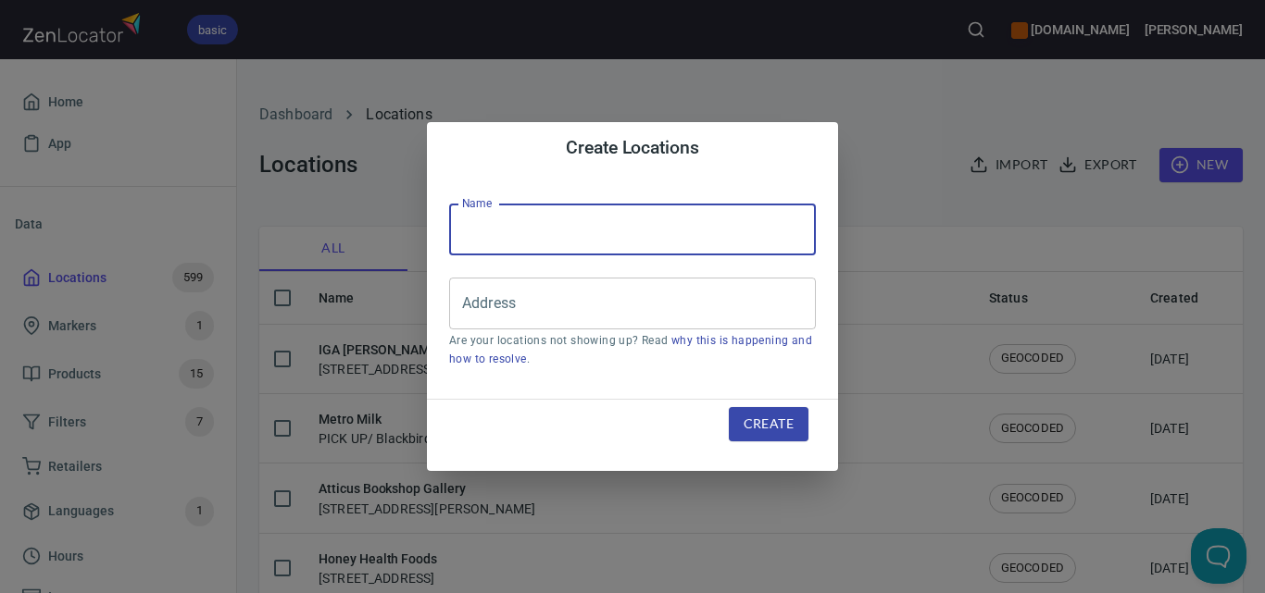
paste input "Kinglake Community Foodworks (BB)"
type input "Kinglake Community Foodworks (BB)"
click at [621, 314] on input "Address" at bounding box center [618, 303] width 322 height 35
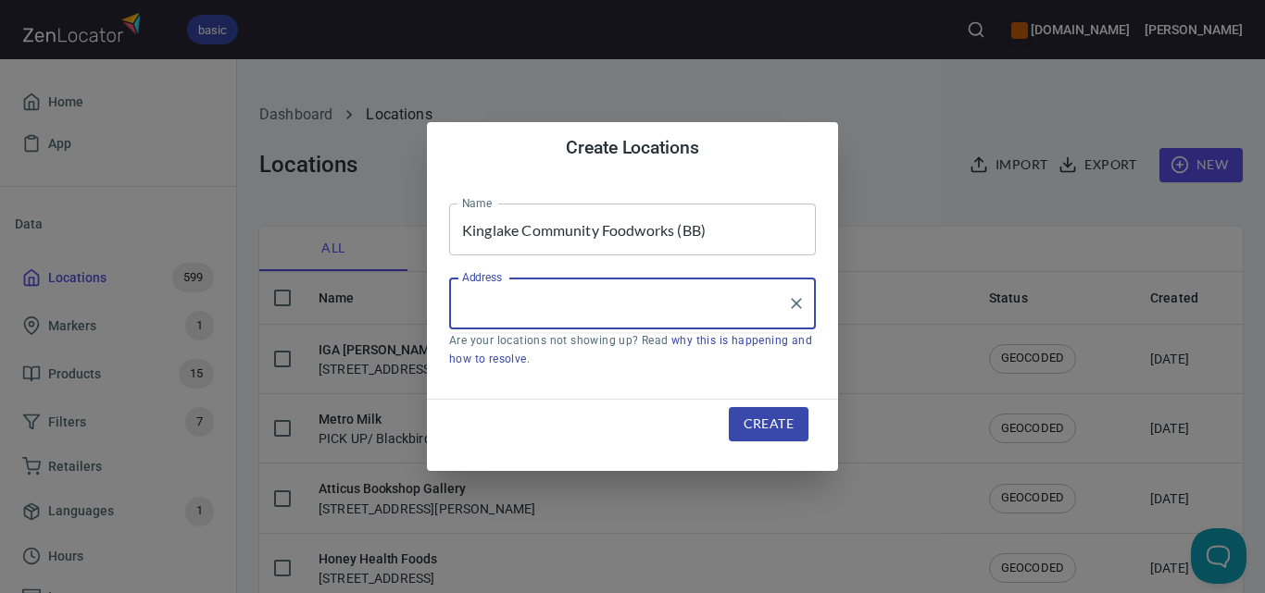
paste input "[STREET_ADDRESS][PERSON_NAME]"
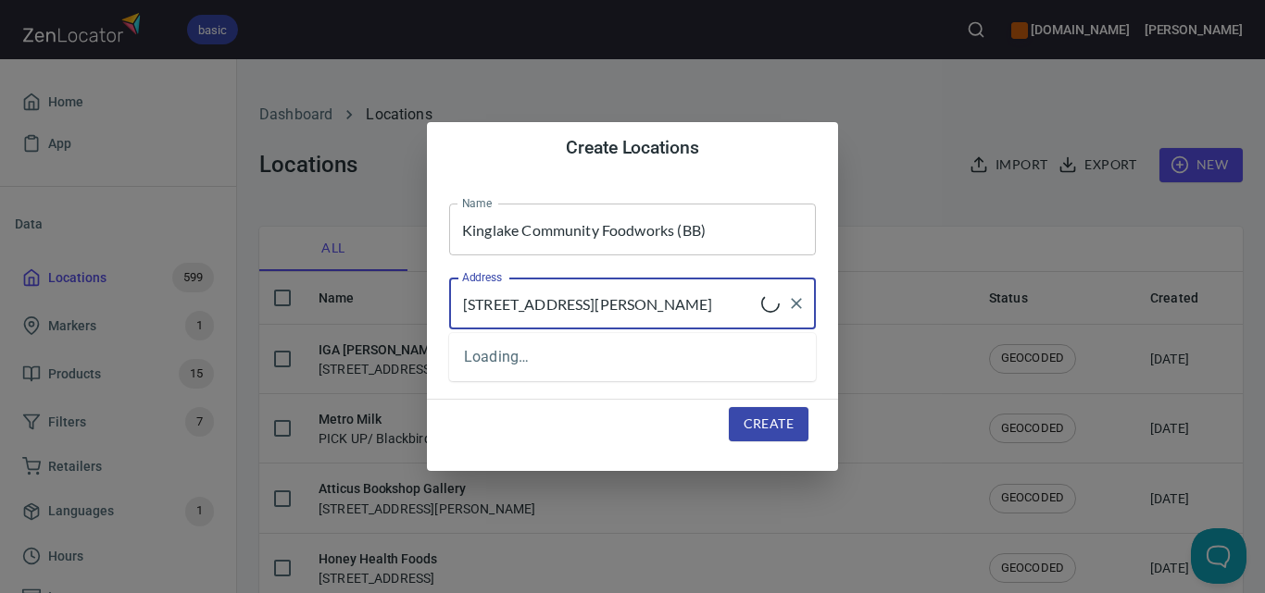
type input "[STREET_ADDRESS][PERSON_NAME]"
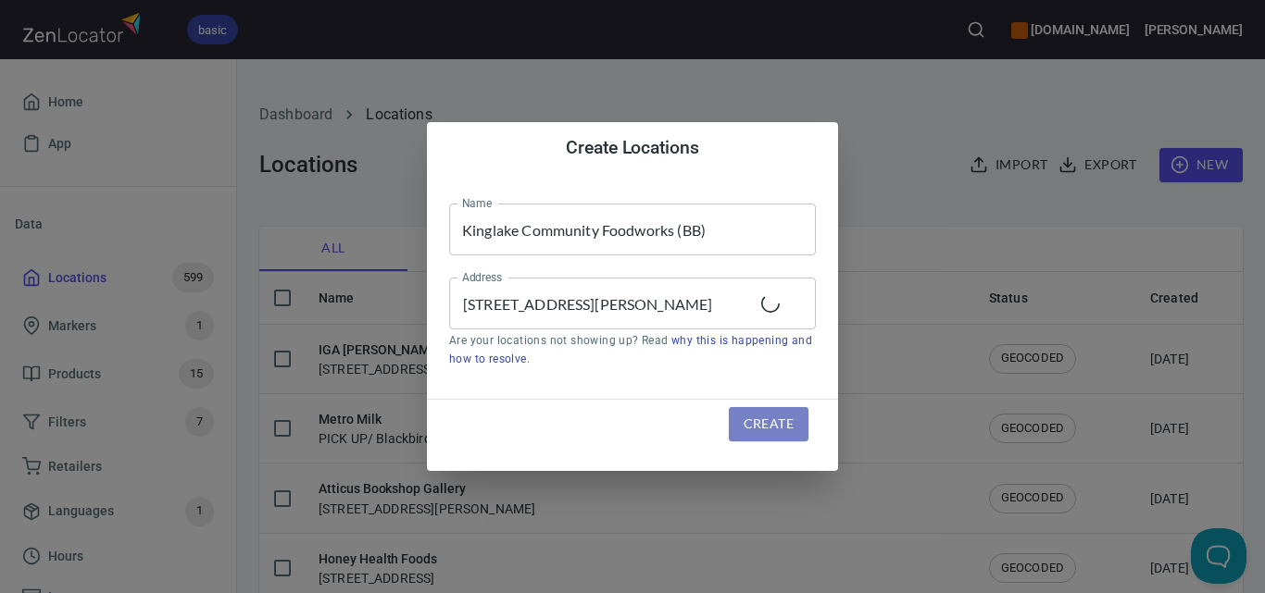
click at [783, 431] on span "Create" at bounding box center [768, 424] width 50 height 23
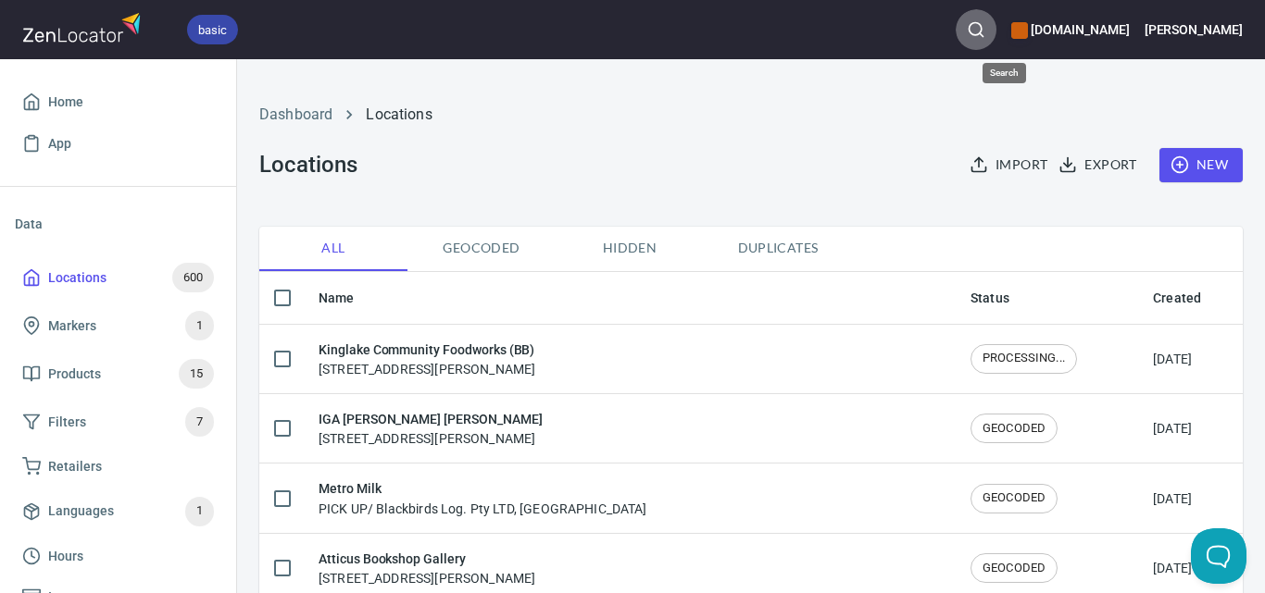
click at [985, 27] on icon "button" at bounding box center [976, 29] width 19 height 19
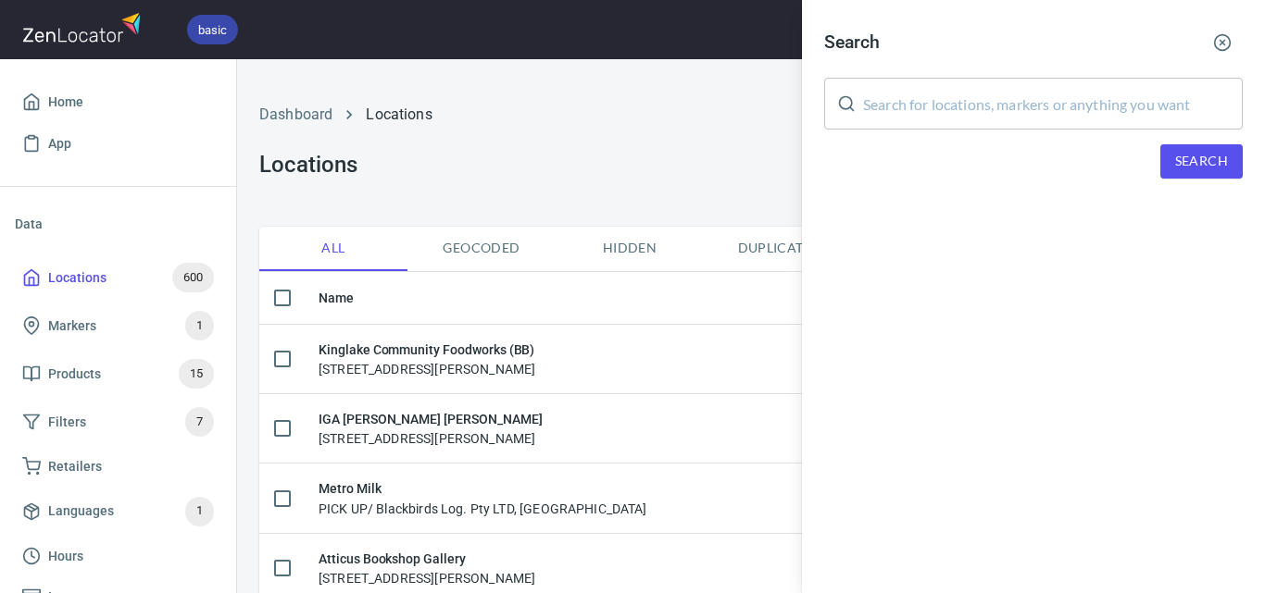
click at [1080, 105] on input "text" at bounding box center [1053, 104] width 380 height 52
paste input "Rod's Fruit & Veg"
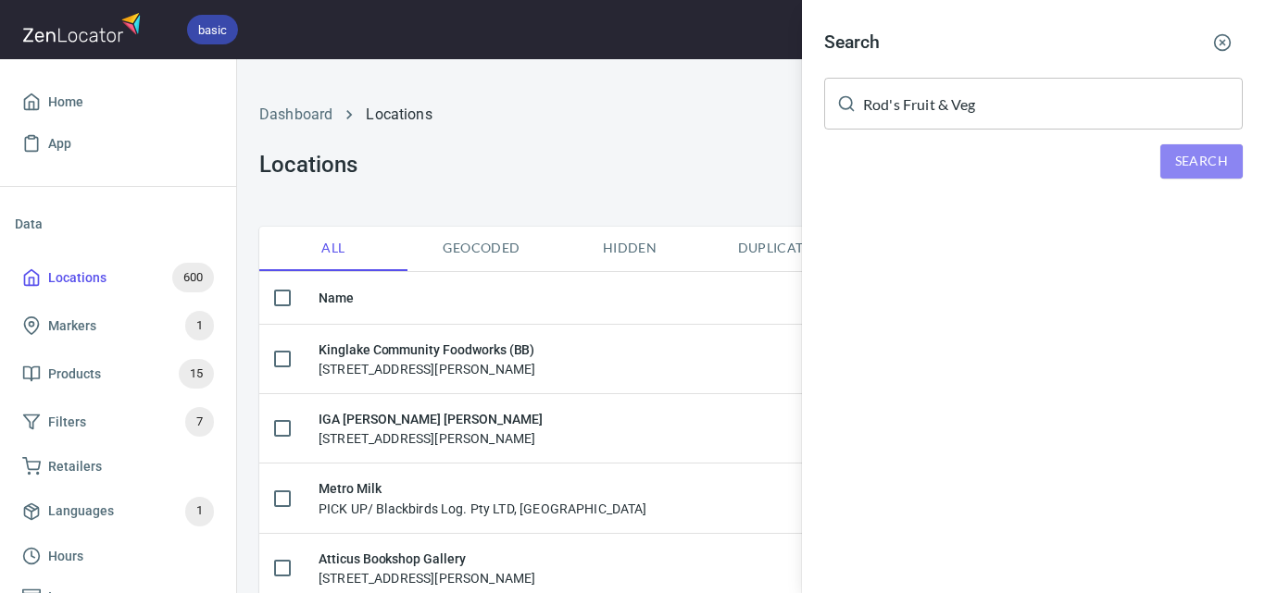
click at [1188, 154] on span "Search" at bounding box center [1201, 161] width 53 height 23
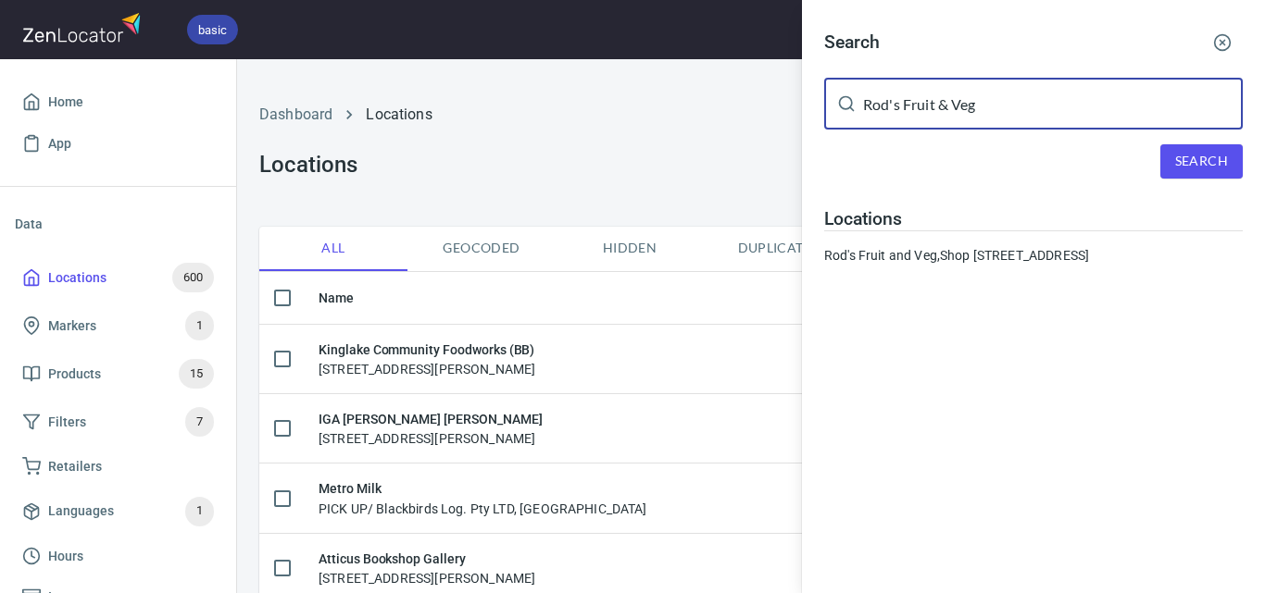
drag, startPoint x: 1008, startPoint y: 112, endPoint x: 785, endPoint y: 112, distance: 223.1
click at [785, 112] on div "Search Rod's Fruit & Veg ​ Search Locations Rod's Fruit and Veg, Shop [STREET_A…" at bounding box center [632, 296] width 1265 height 593
paste input "[PERSON_NAME] Corner Produce Store (INV)"
click at [1190, 159] on span "Search" at bounding box center [1201, 161] width 53 height 23
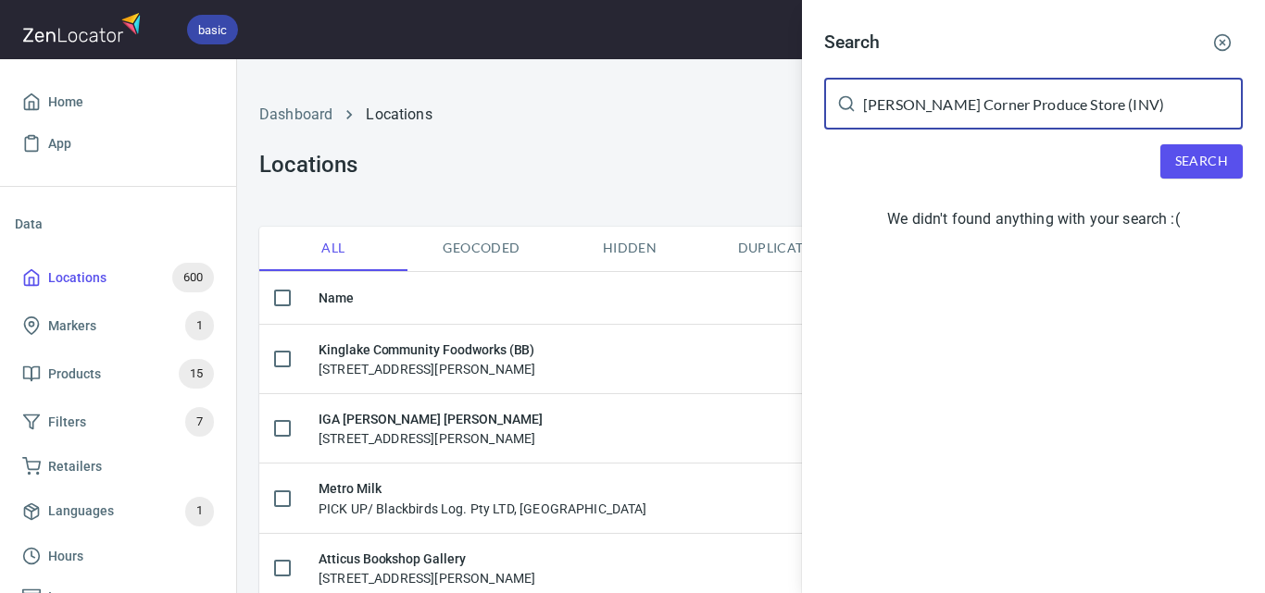
drag, startPoint x: 1125, startPoint y: 106, endPoint x: 1051, endPoint y: 107, distance: 74.1
click at [1051, 107] on input "[PERSON_NAME] Corner Produce Store (INV)" at bounding box center [1053, 104] width 380 height 52
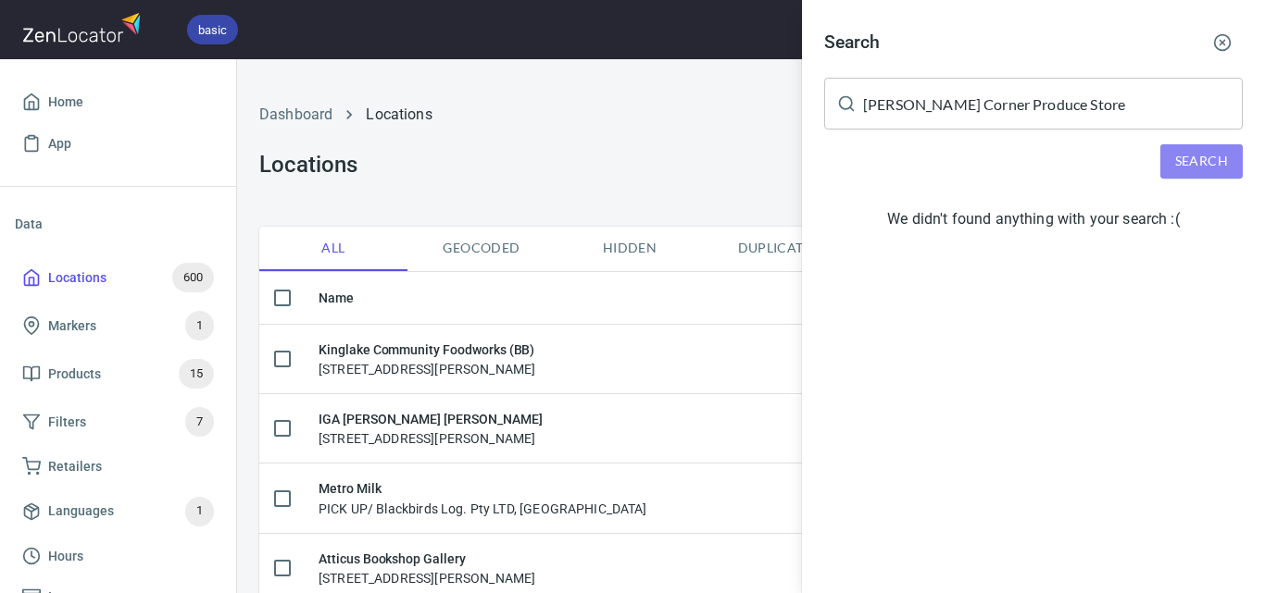
click at [1221, 167] on span "Search" at bounding box center [1201, 161] width 53 height 23
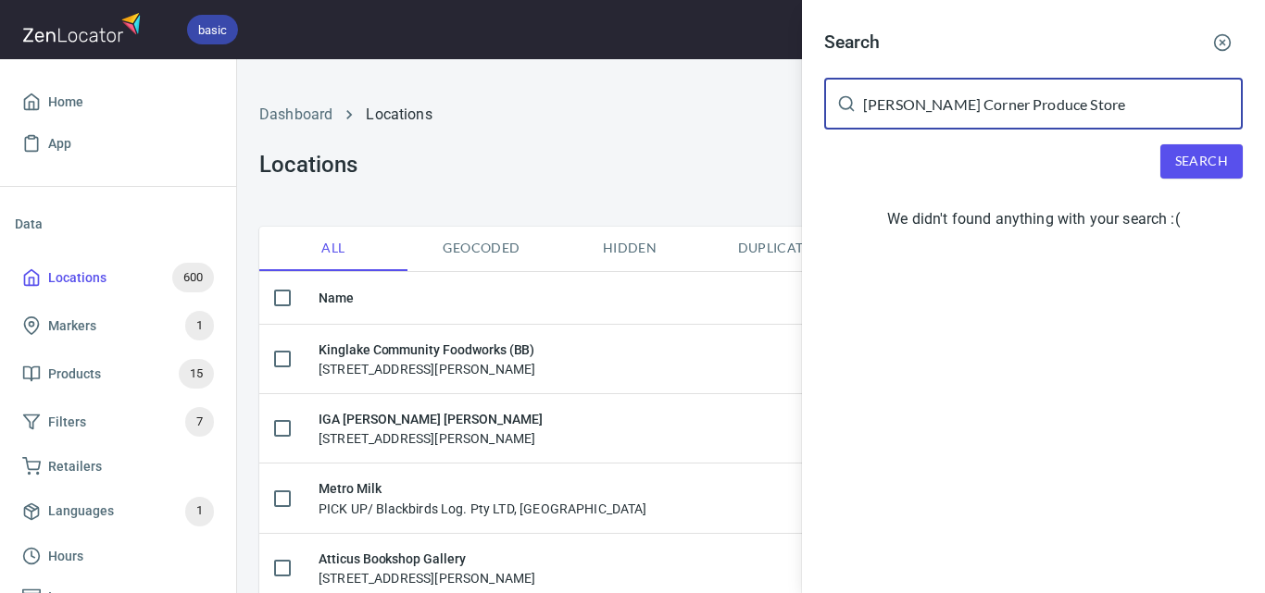
drag, startPoint x: 1105, startPoint y: 102, endPoint x: 956, endPoint y: 132, distance: 151.3
click at [956, 132] on div "Search [PERSON_NAME] Corner Produce Store ​ Search We didn't found anything wit…" at bounding box center [1033, 134] width 463 height 268
type input "[PERSON_NAME] Corner"
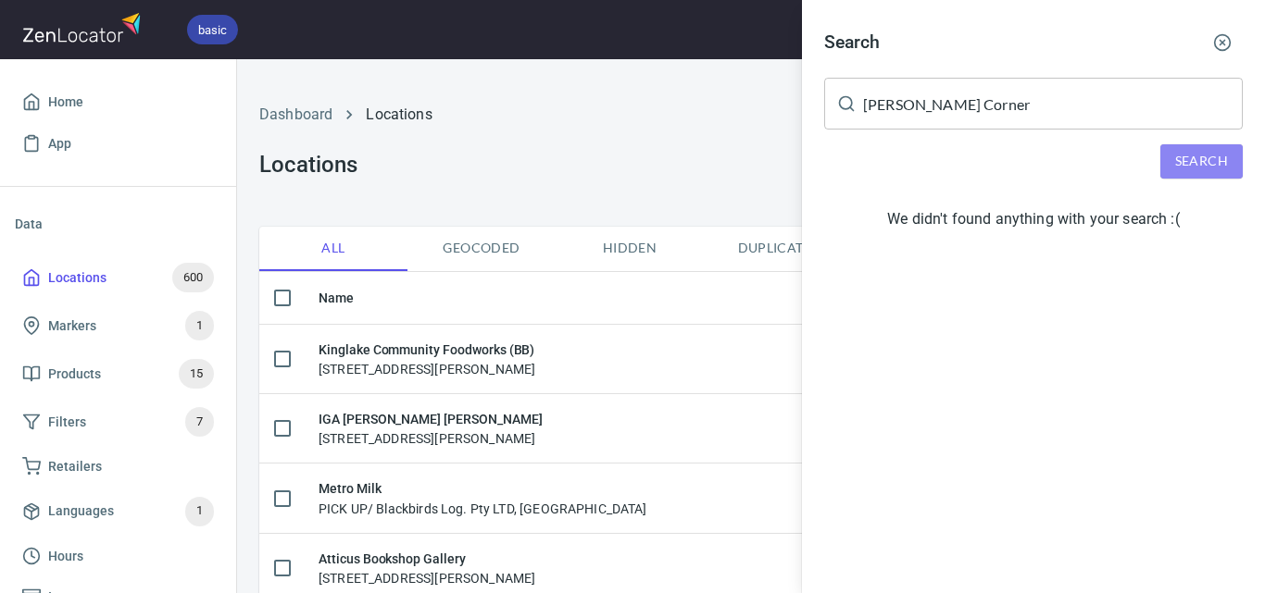
click at [1180, 169] on span "Search" at bounding box center [1201, 161] width 53 height 23
click at [627, 139] on div at bounding box center [632, 296] width 1265 height 593
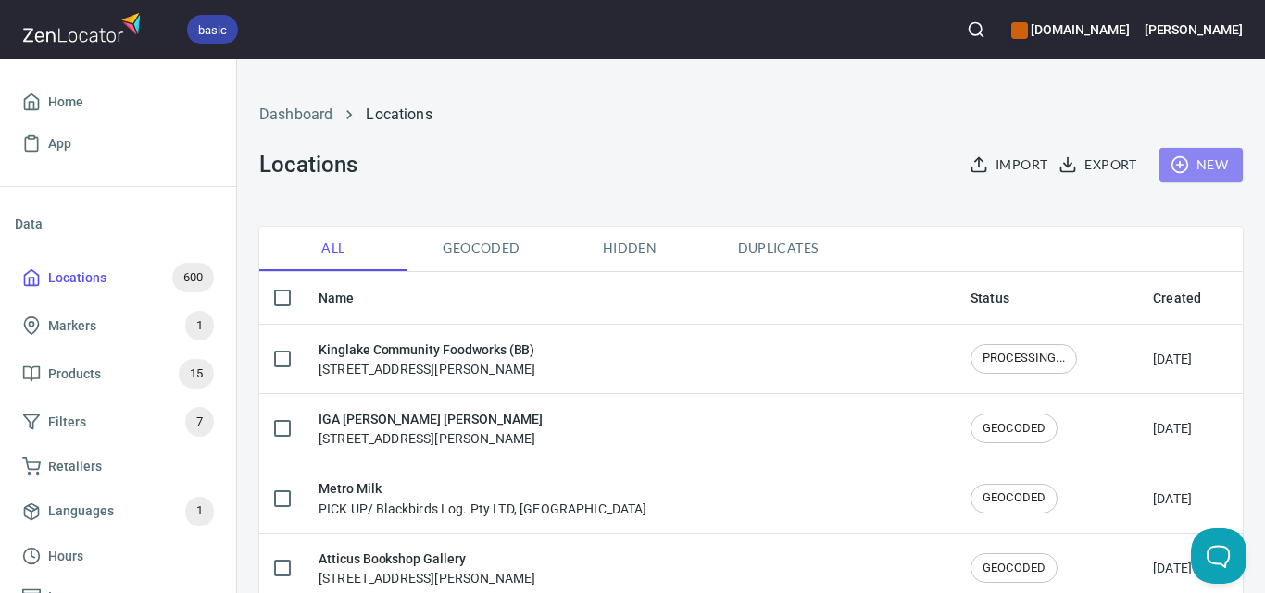
click at [1184, 165] on span "New" at bounding box center [1201, 165] width 54 height 23
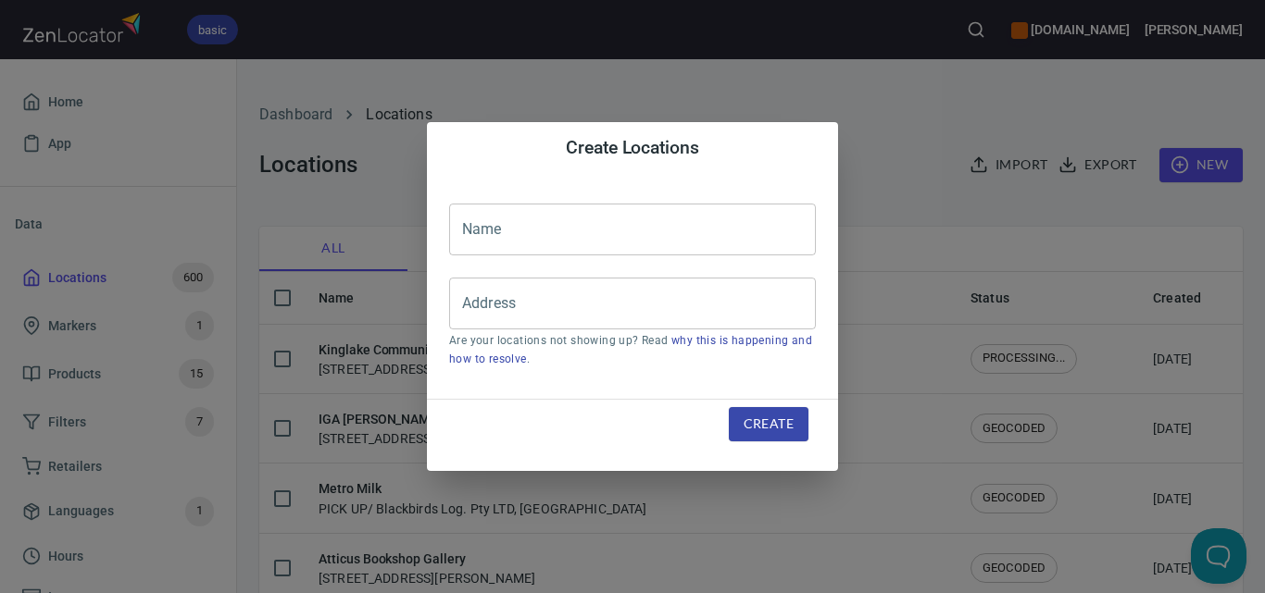
click at [704, 245] on input "text" at bounding box center [632, 230] width 367 height 52
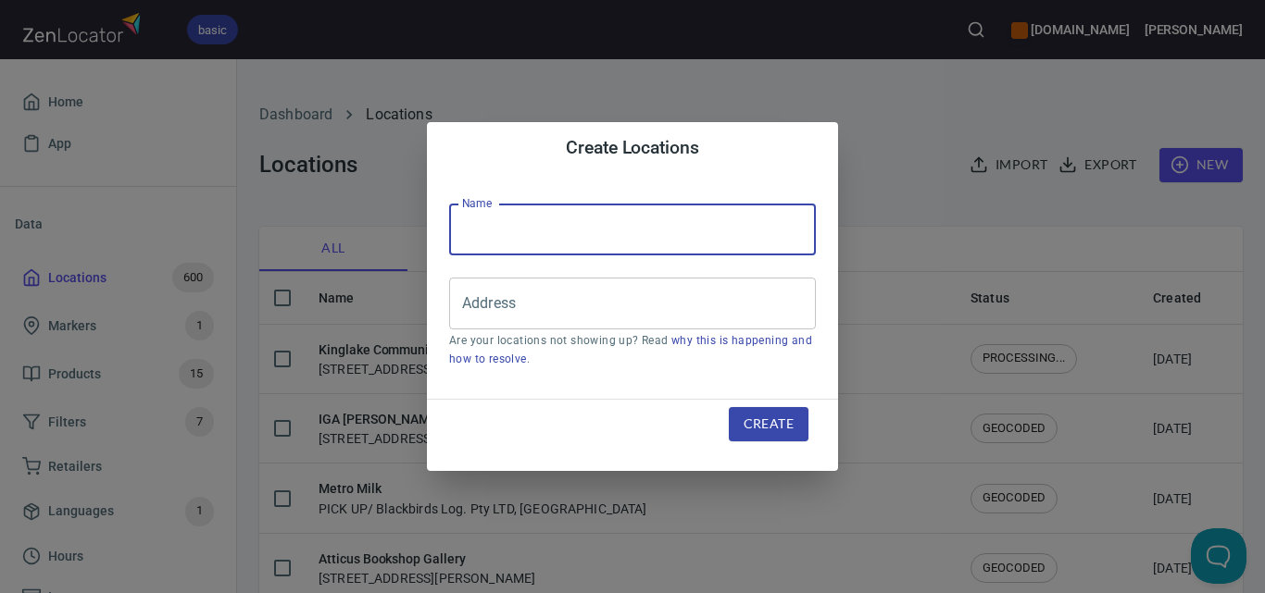
paste input "[PERSON_NAME] Corner Produce Store (INV)"
type input "[PERSON_NAME] Corner Produce Store (INV)"
click at [665, 285] on div "Address" at bounding box center [632, 304] width 367 height 52
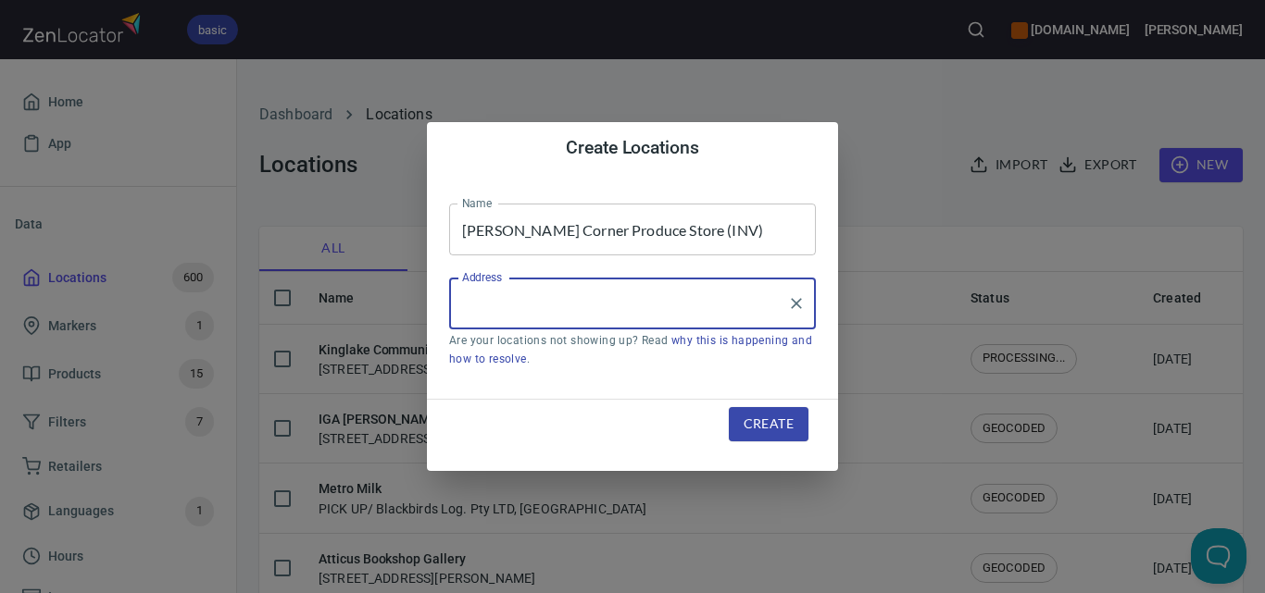
paste input "[STREET_ADDRESS]"
type input "[STREET_ADDRESS]"
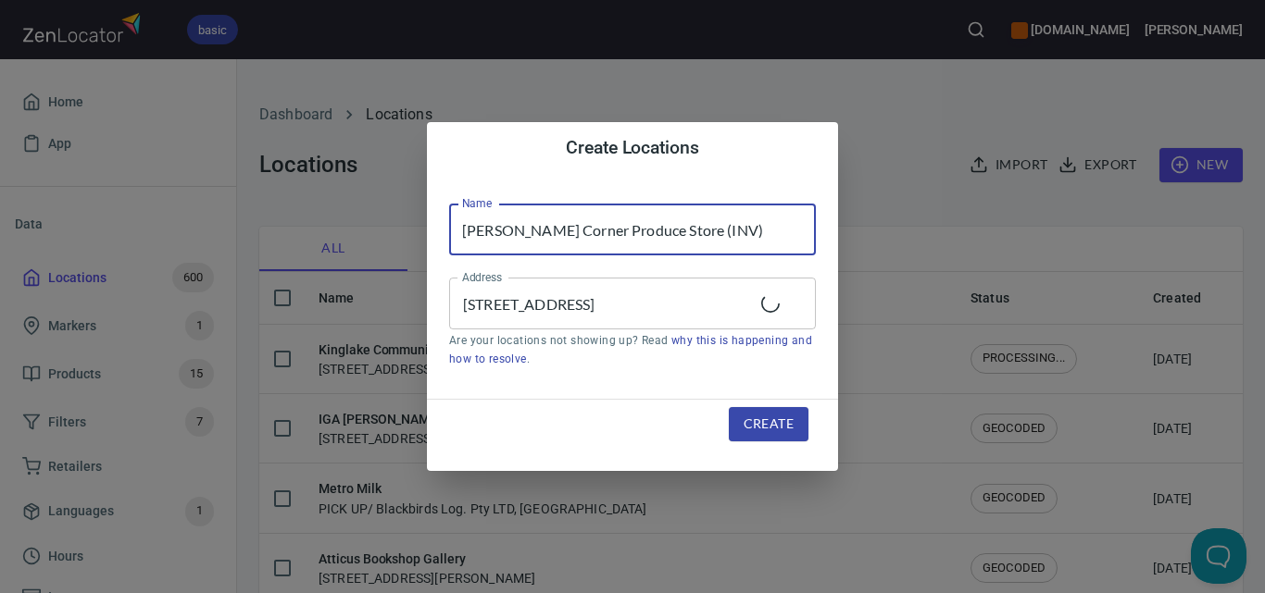
drag, startPoint x: 739, startPoint y: 242, endPoint x: 439, endPoint y: 240, distance: 300.0
click at [439, 240] on div "Name [PERSON_NAME] Corner Produce Store (INV) Name Address [STREET_ADDRESS] Add…" at bounding box center [632, 286] width 411 height 225
click at [758, 420] on span "Create" at bounding box center [768, 424] width 50 height 23
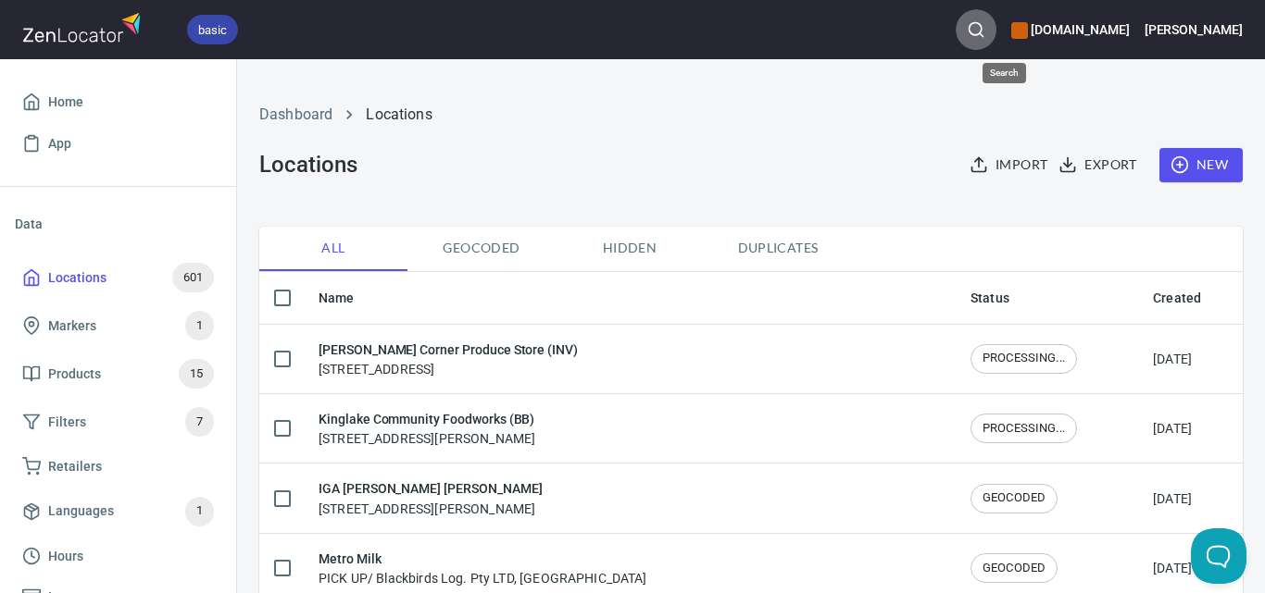
click at [981, 25] on circle "button" at bounding box center [975, 29] width 12 height 12
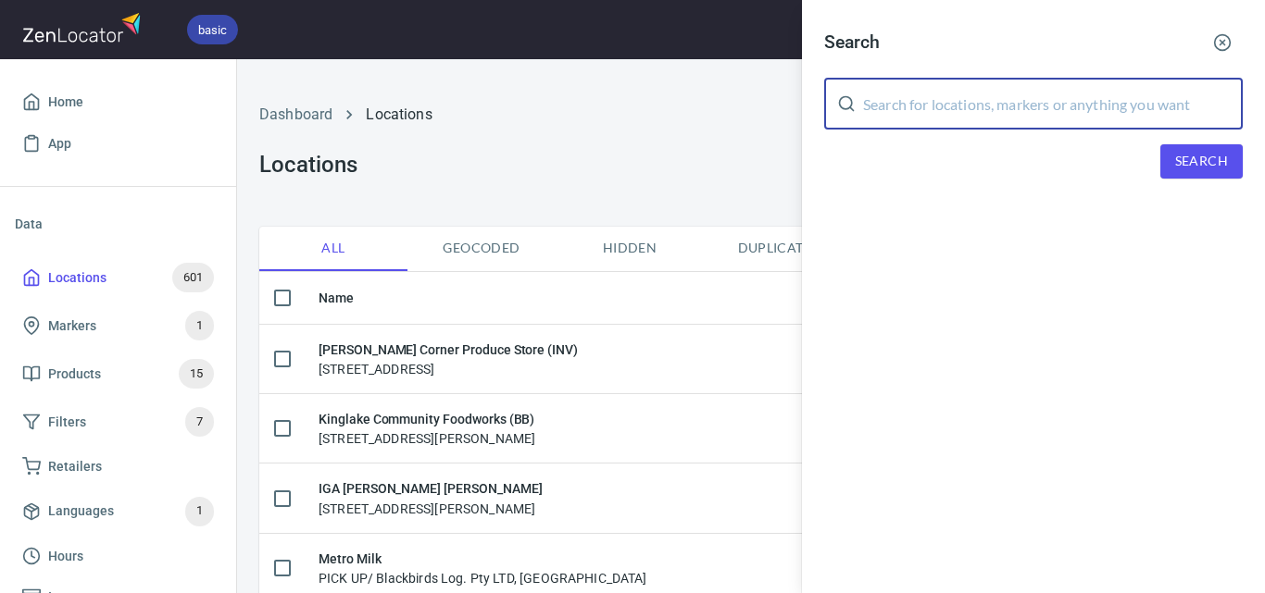
click at [1039, 119] on input "text" at bounding box center [1053, 104] width 380 height 52
paste input "[PERSON_NAME] Fresh - Essendon"
click at [1178, 144] on div "Search [PERSON_NAME] Fresh - Essendon ​ Search" at bounding box center [1033, 115] width 463 height 231
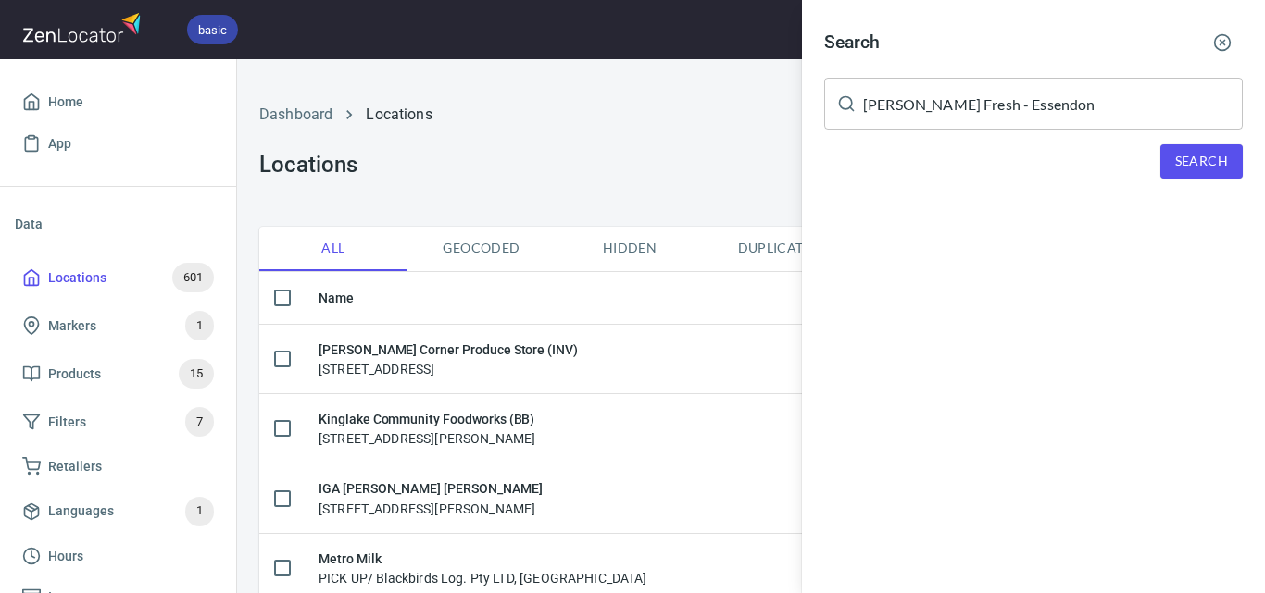
drag, startPoint x: 1198, startPoint y: 168, endPoint x: 1133, endPoint y: 145, distance: 68.5
click at [1193, 166] on span "Search" at bounding box center [1201, 161] width 53 height 23
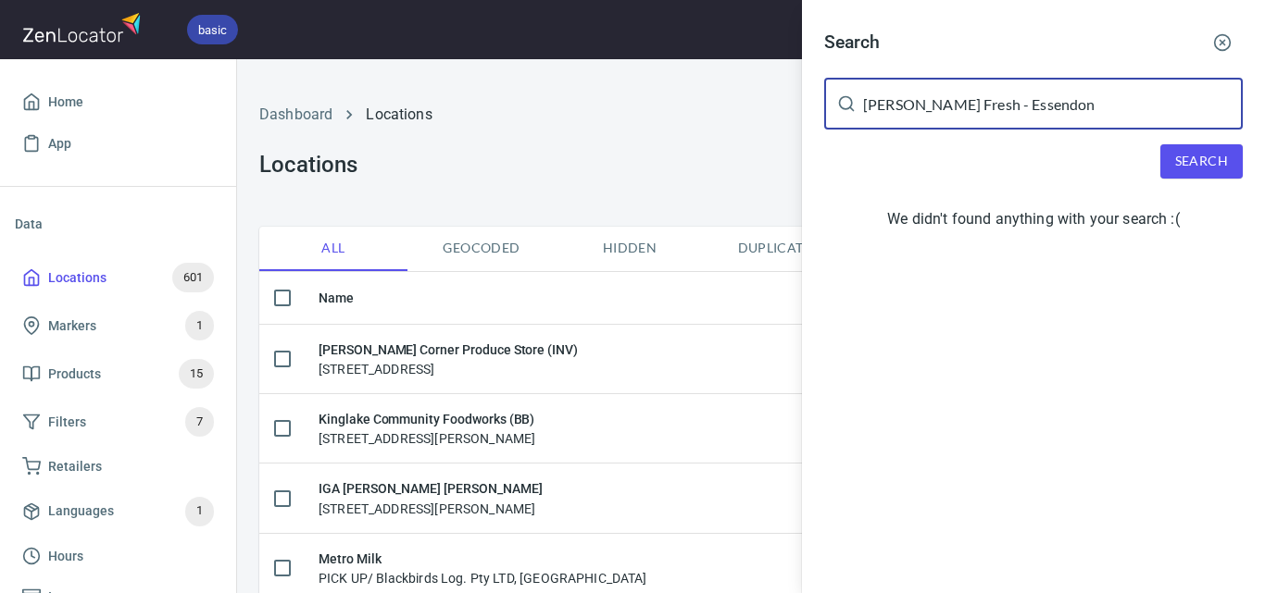
drag, startPoint x: 993, startPoint y: 106, endPoint x: 966, endPoint y: 106, distance: 27.8
click at [966, 106] on input "[PERSON_NAME] Fresh - Essendon" at bounding box center [1053, 104] width 380 height 52
drag, startPoint x: 1203, startPoint y: 149, endPoint x: 1192, endPoint y: 156, distance: 12.9
click at [1201, 150] on button "Search" at bounding box center [1201, 161] width 82 height 34
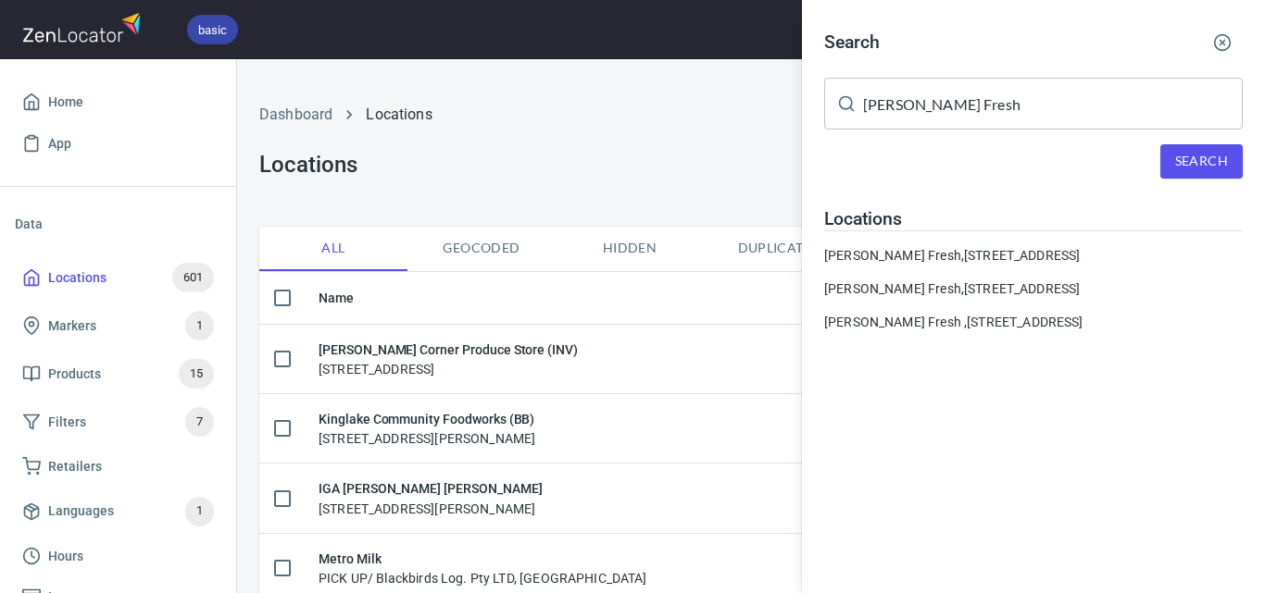
click at [1081, 101] on input "[PERSON_NAME] Fresh" at bounding box center [1053, 104] width 380 height 52
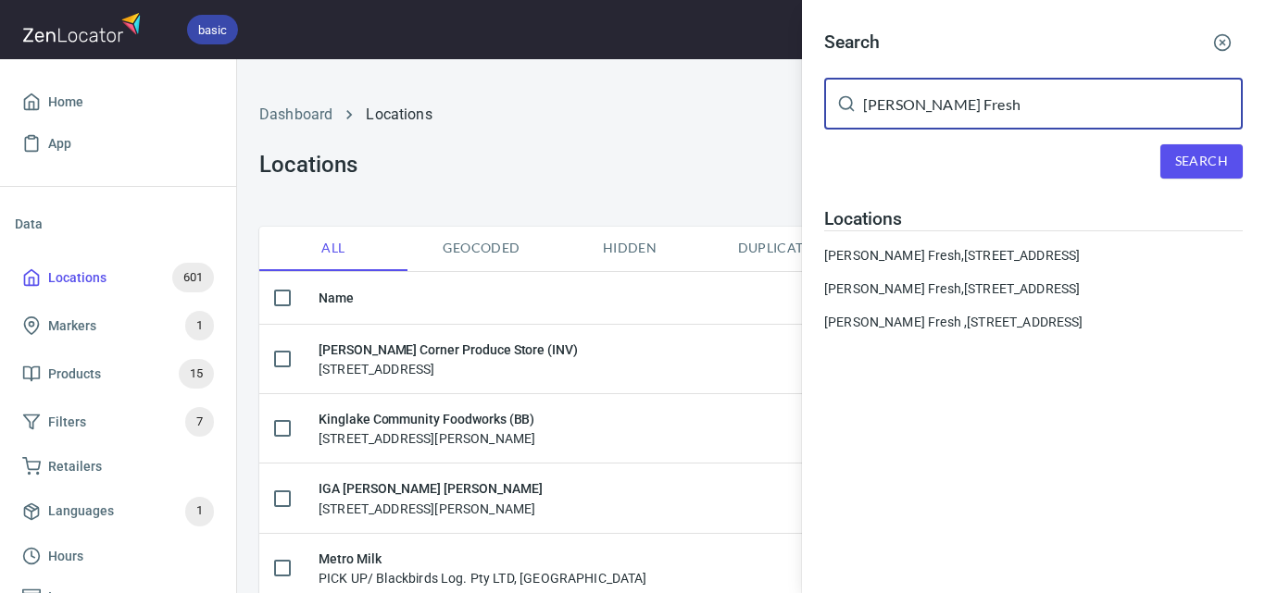
click at [1081, 101] on input "[PERSON_NAME] Fresh" at bounding box center [1053, 104] width 380 height 52
paste input "Toscano's of [GEOGRAPHIC_DATA]"
click at [1199, 156] on span "Search" at bounding box center [1201, 161] width 53 height 23
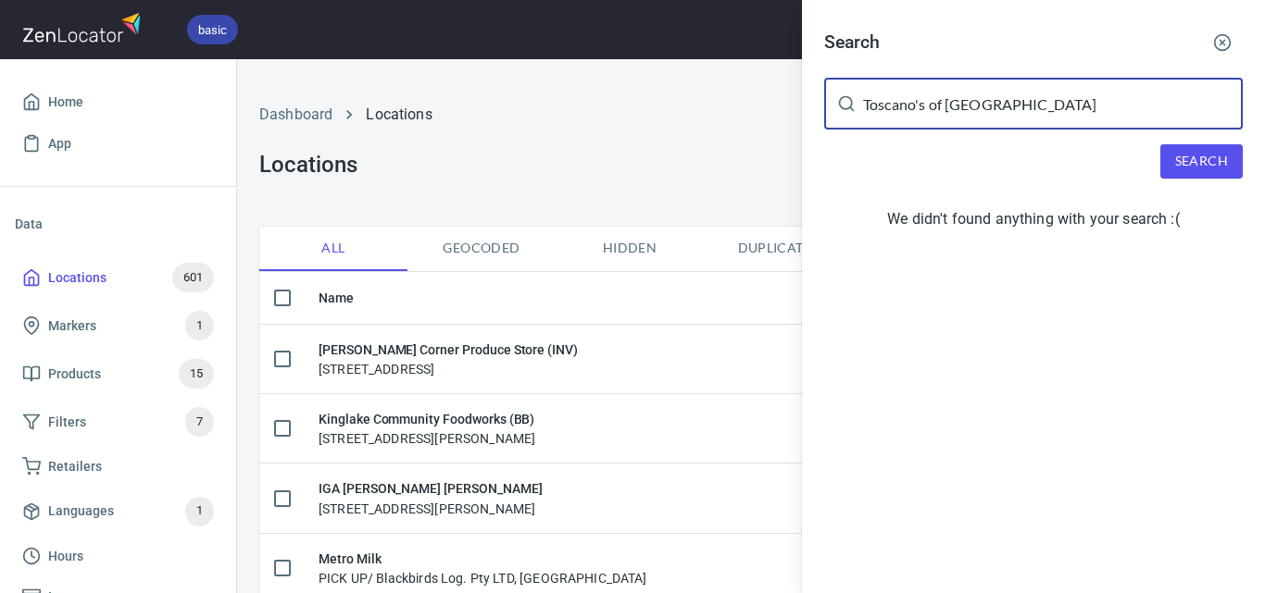
drag, startPoint x: 1064, startPoint y: 110, endPoint x: 933, endPoint y: 107, distance: 130.6
click at [933, 107] on input "Toscano's of [GEOGRAPHIC_DATA]" at bounding box center [1053, 104] width 380 height 52
click at [1185, 153] on span "Search" at bounding box center [1201, 161] width 53 height 23
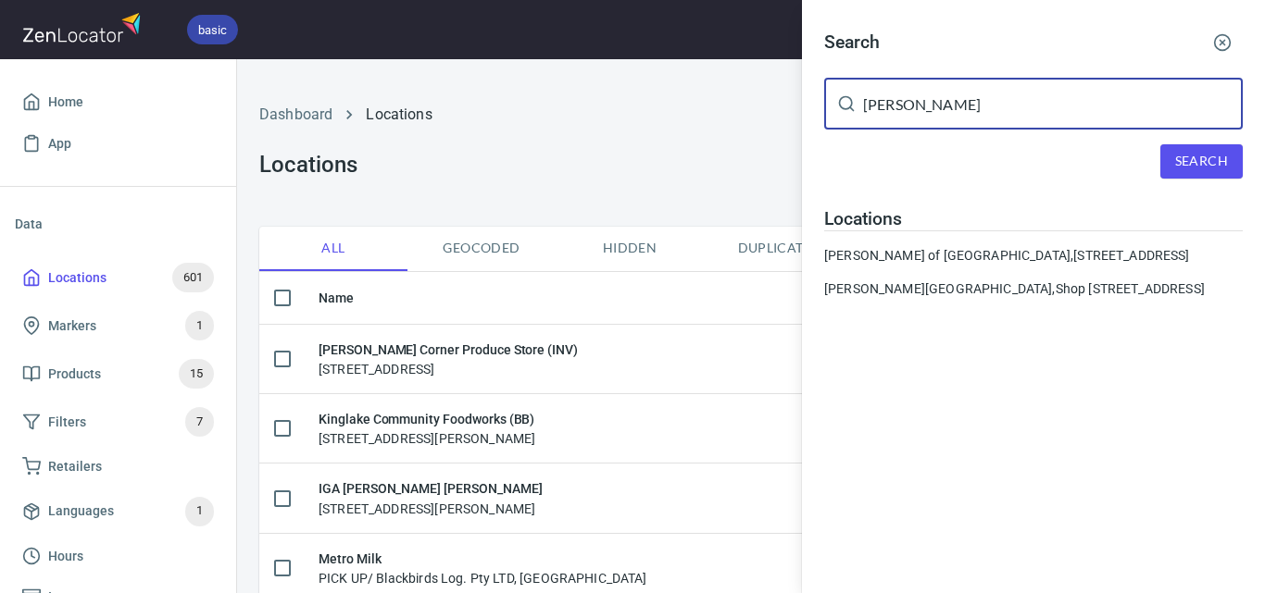
click at [755, 94] on div "Search Toscano's ​ Search Locations [GEOGRAPHIC_DATA]'s of [GEOGRAPHIC_DATA], […" at bounding box center [632, 296] width 1265 height 593
paste input "[PERSON_NAME] [GEOGRAPHIC_DATA]"
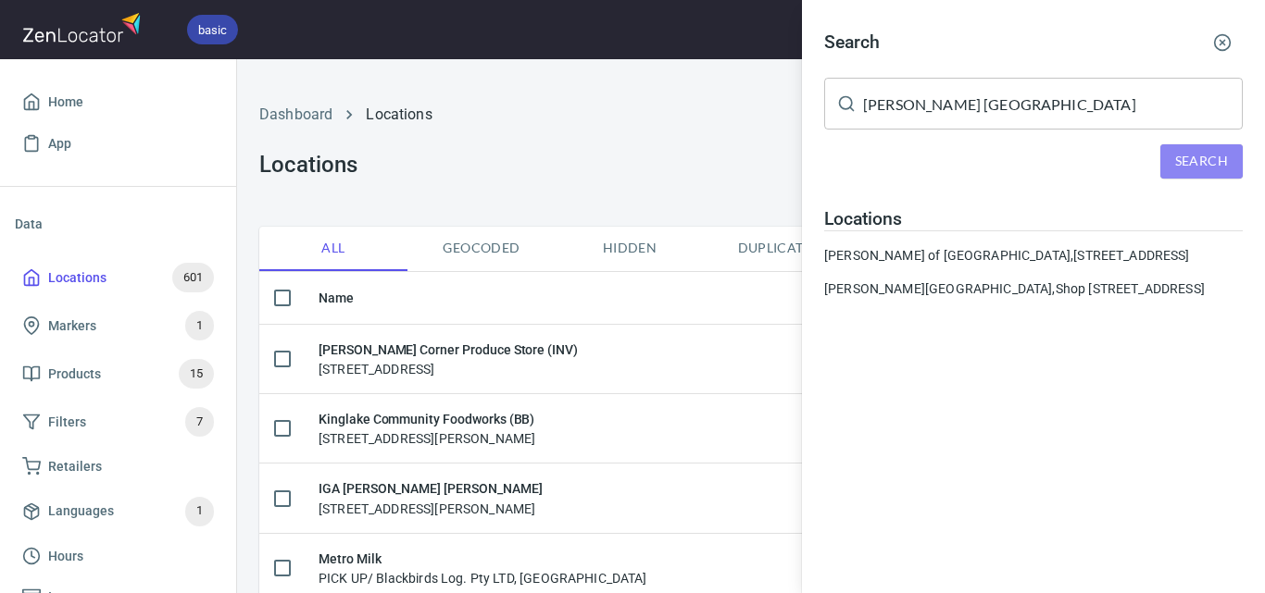
click at [1188, 169] on span "Search" at bounding box center [1201, 161] width 53 height 23
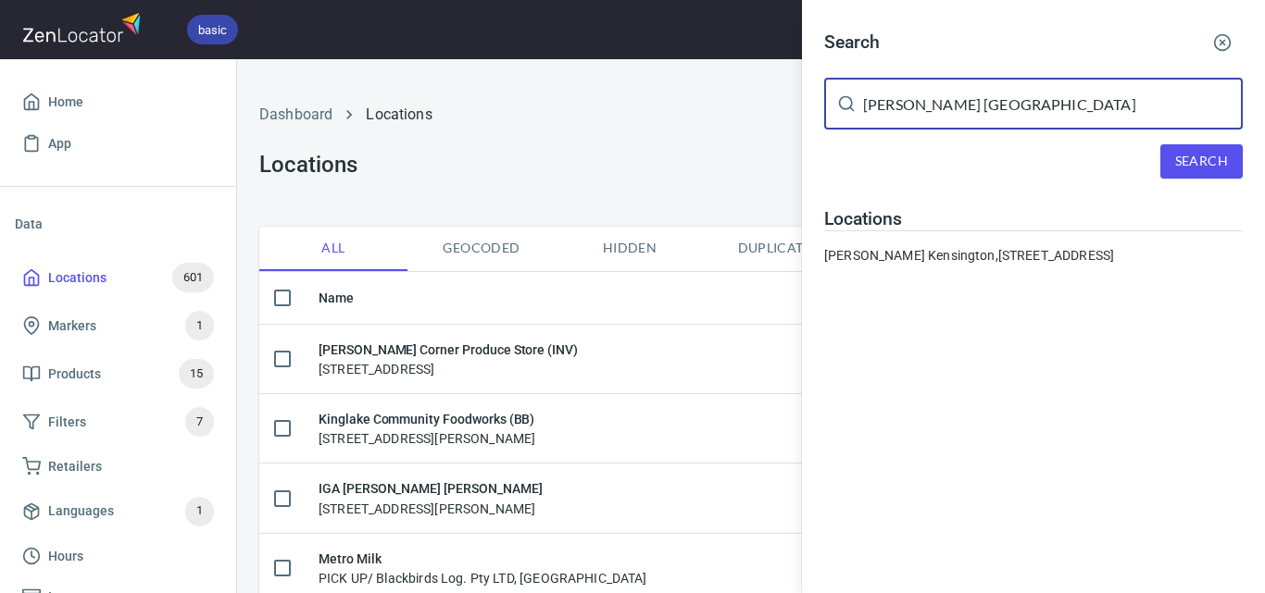
drag, startPoint x: 1077, startPoint y: 112, endPoint x: 965, endPoint y: 111, distance: 112.0
click at [965, 111] on input "[PERSON_NAME] [GEOGRAPHIC_DATA]" at bounding box center [1053, 104] width 380 height 52
click at [980, 110] on input "[PERSON_NAME] [GEOGRAPHIC_DATA]" at bounding box center [1053, 104] width 380 height 52
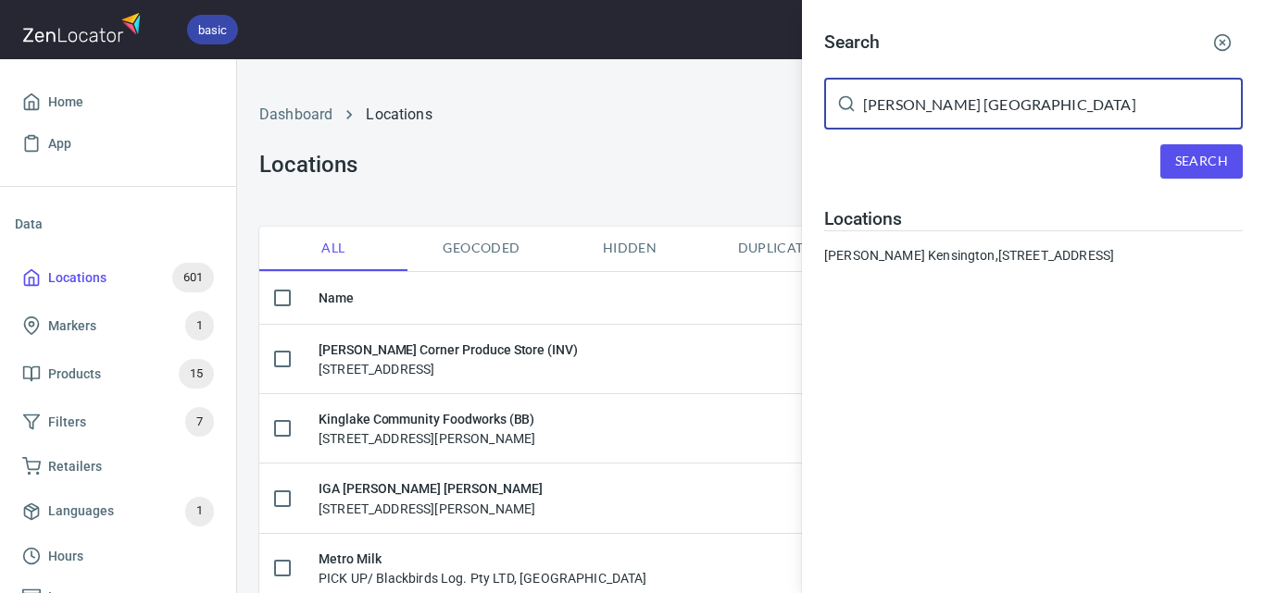
paste input "[GEOGRAPHIC_DATA]"
click at [1197, 146] on button "Search" at bounding box center [1201, 161] width 82 height 34
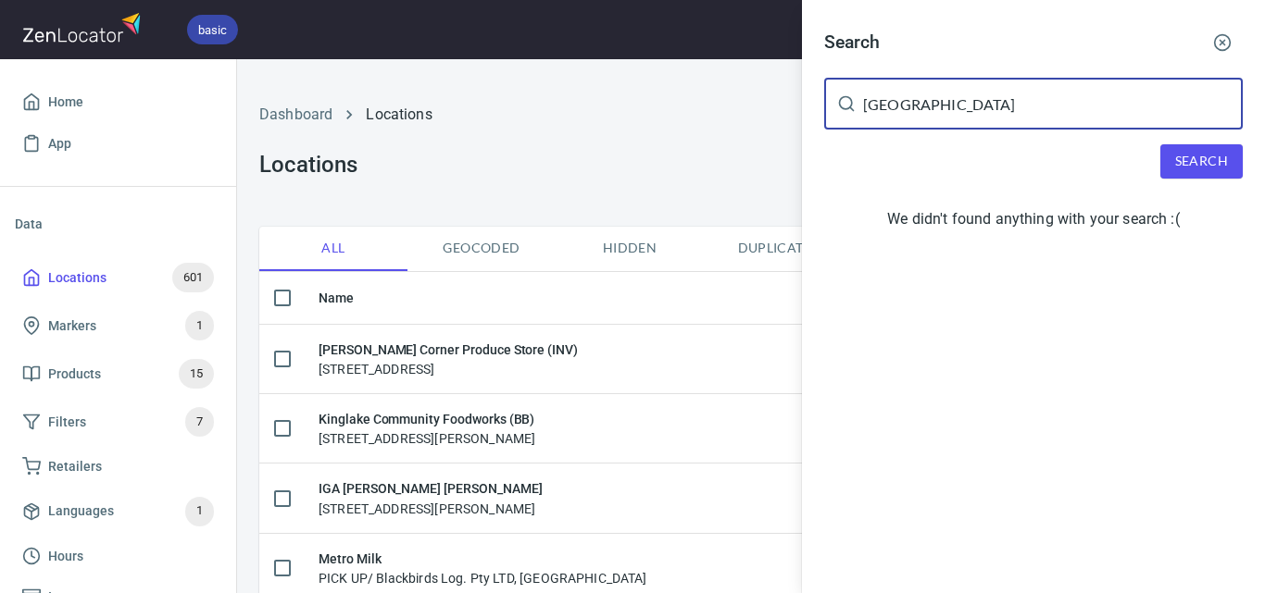
drag, startPoint x: 920, startPoint y: 106, endPoint x: 693, endPoint y: 112, distance: 227.8
click at [693, 113] on div "Search [GEOGRAPHIC_DATA] ​ Search We didn't found anything with your search :(" at bounding box center [632, 296] width 1265 height 593
type input "[GEOGRAPHIC_DATA]"
click at [1217, 161] on span "Search" at bounding box center [1201, 161] width 53 height 23
drag, startPoint x: 1004, startPoint y: 106, endPoint x: 728, endPoint y: 81, distance: 277.0
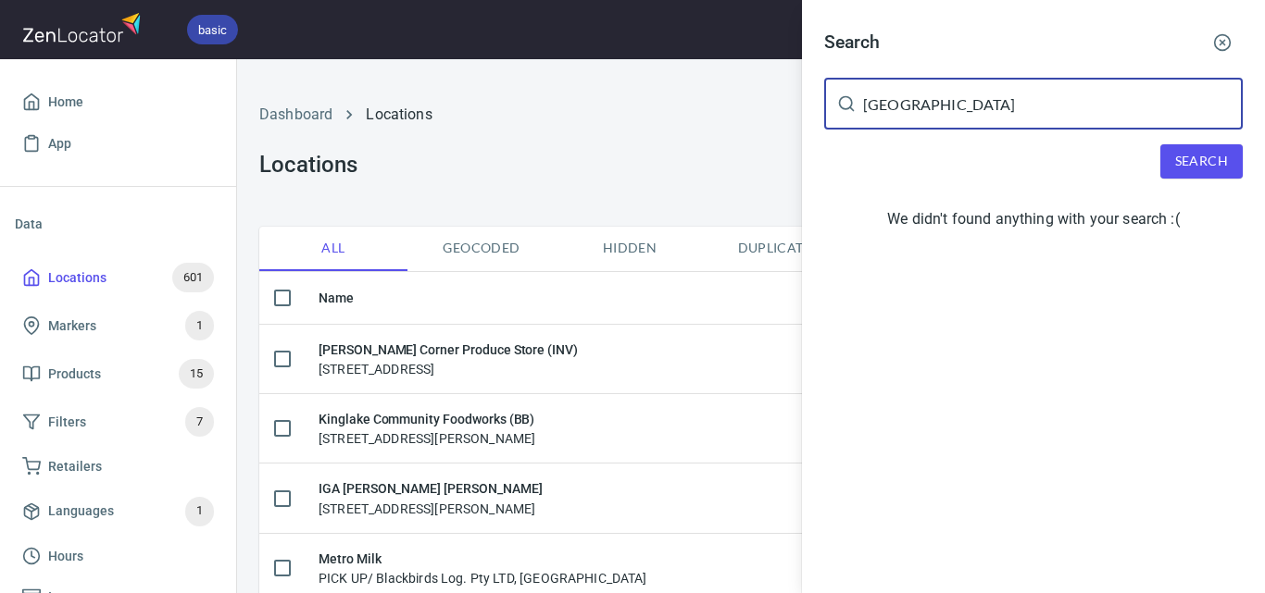
click at [728, 81] on div "Search [GEOGRAPHIC_DATA] ​ Search We didn't found anything with your search :(" at bounding box center [632, 296] width 1265 height 593
click at [756, 112] on div at bounding box center [632, 296] width 1265 height 593
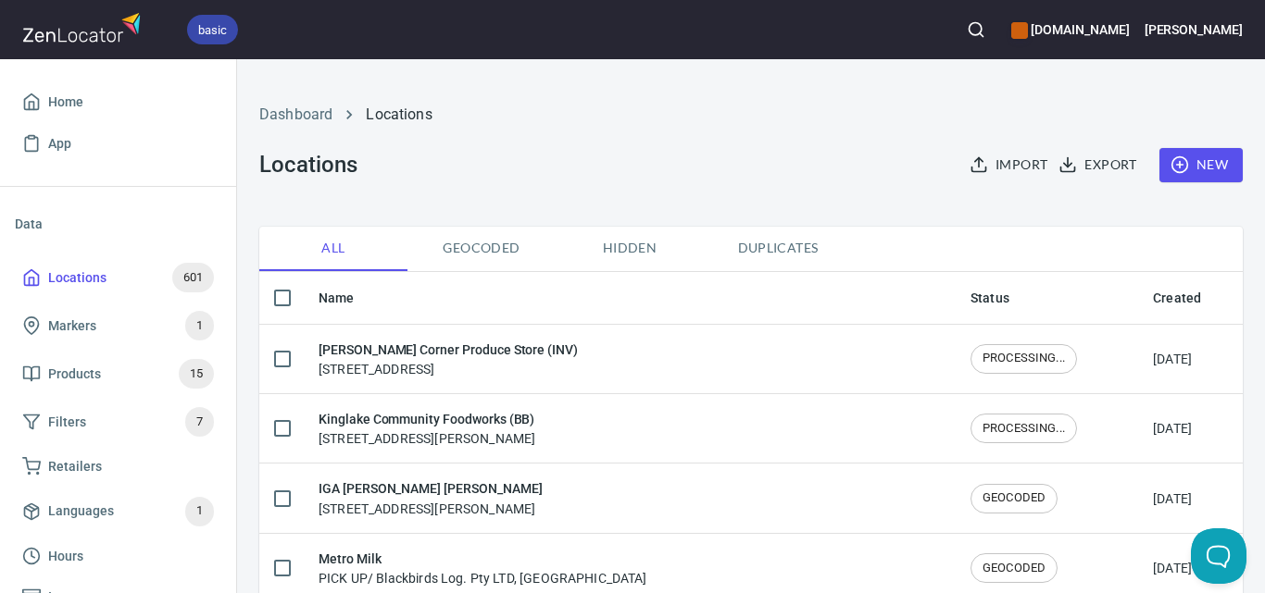
click at [1205, 164] on span "New" at bounding box center [1201, 165] width 54 height 23
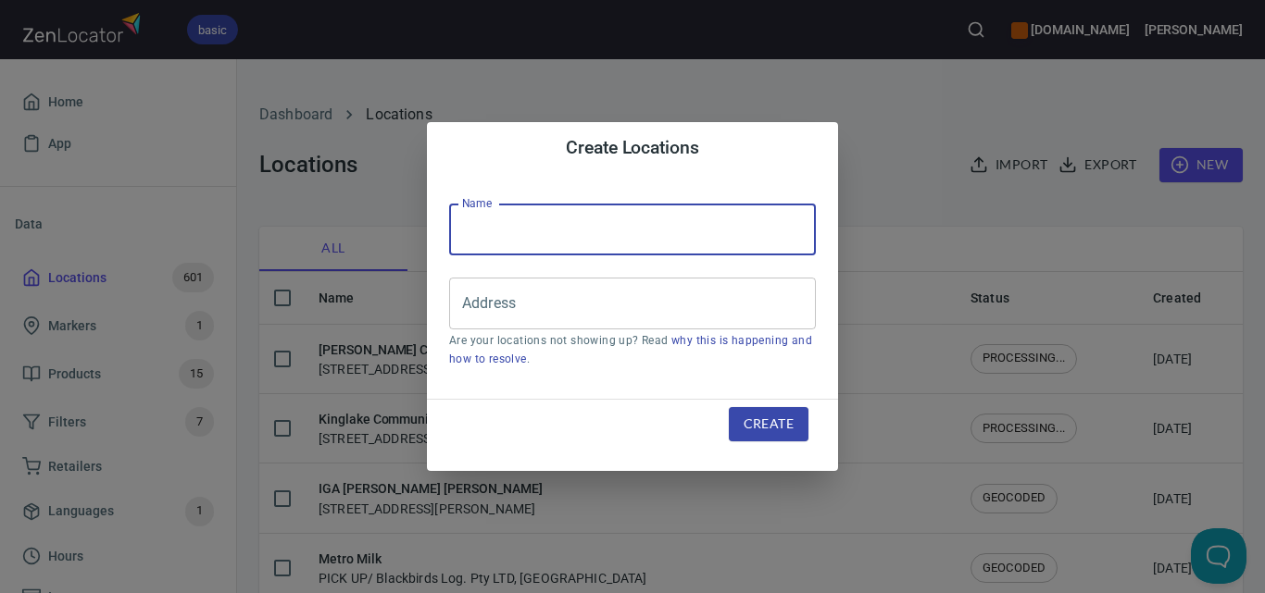
click at [669, 231] on input "text" at bounding box center [632, 230] width 367 height 52
paste input "[GEOGRAPHIC_DATA]"
type input "[GEOGRAPHIC_DATA]"
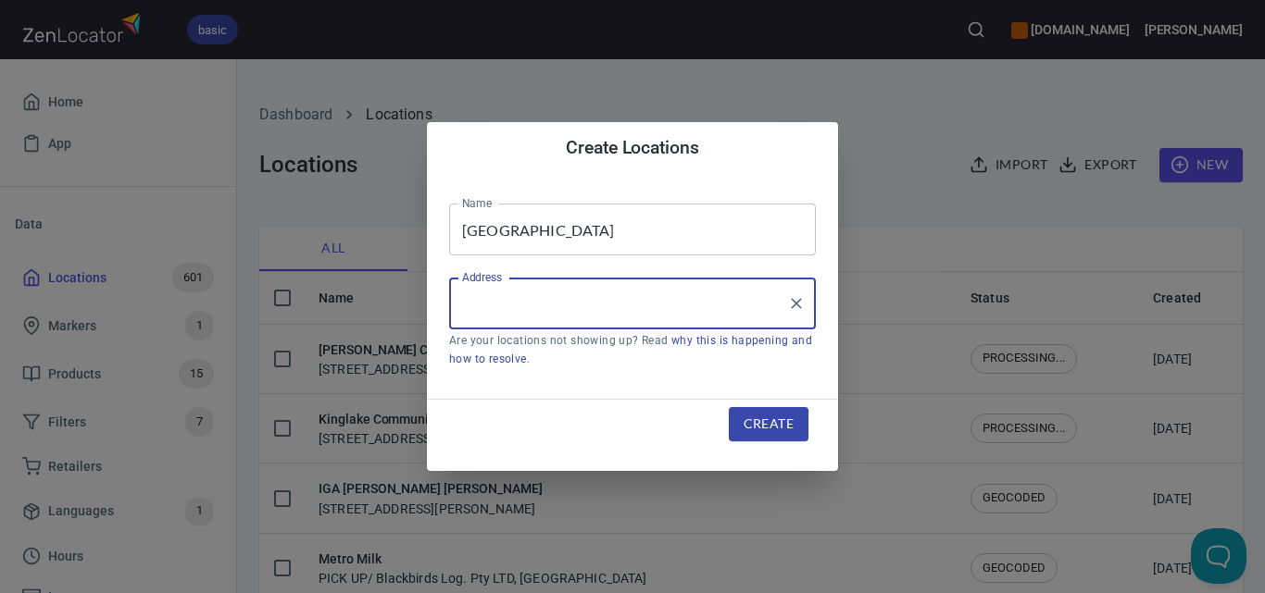
click at [718, 311] on input "Address" at bounding box center [618, 303] width 322 height 35
paste input "Cnr [PERSON_NAME] & Golf [GEOGRAPHIC_DATA]"
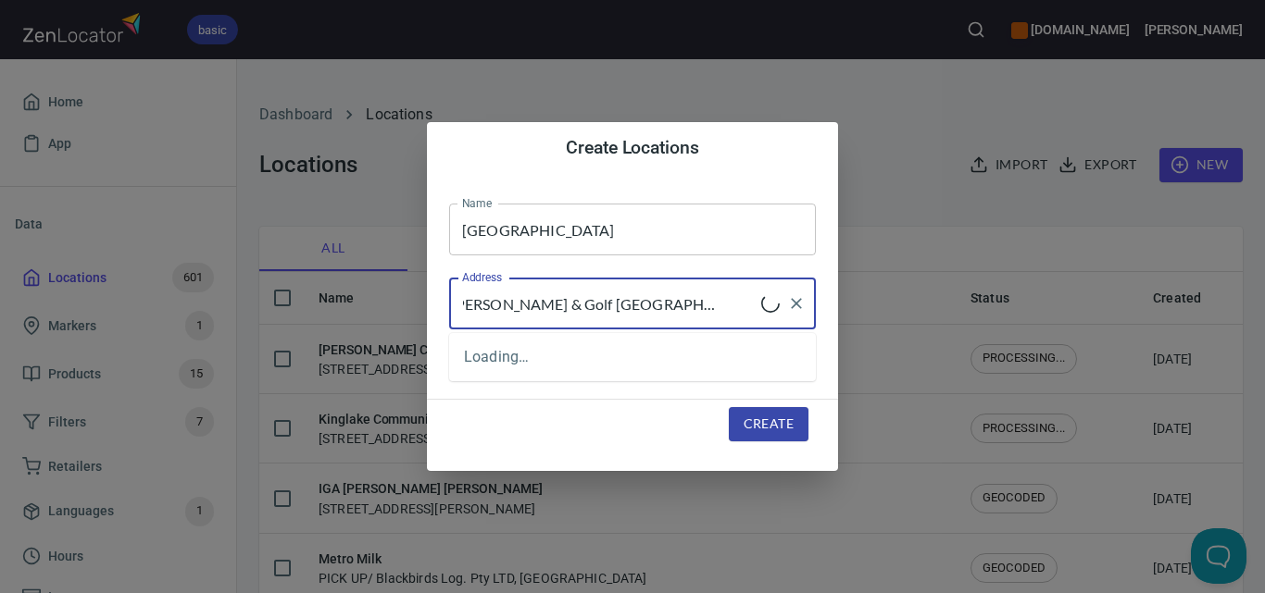
type input "Cnr [PERSON_NAME] & Golf [GEOGRAPHIC_DATA]"
click at [773, 433] on span "Create" at bounding box center [768, 424] width 50 height 23
